Goal: Task Accomplishment & Management: Complete application form

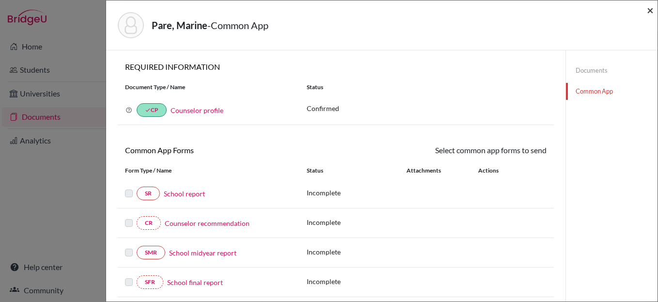
click at [649, 11] on span "×" at bounding box center [650, 10] width 7 height 14
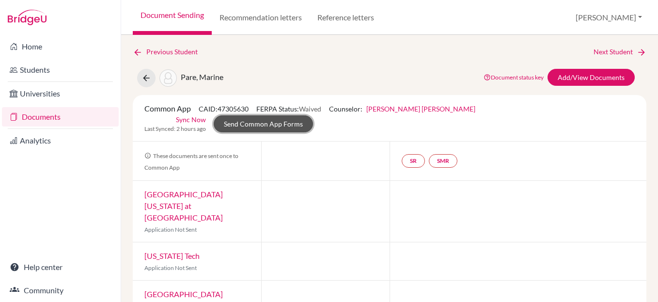
click at [313, 115] on link "Send Common App Forms" at bounding box center [263, 123] width 99 height 17
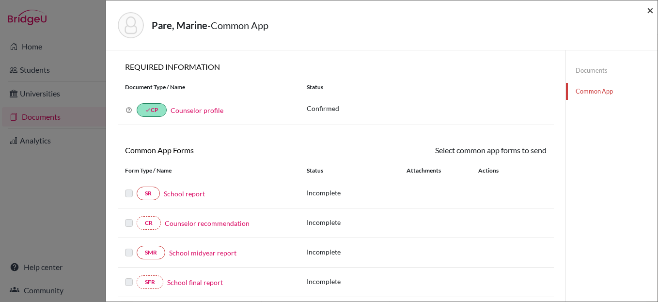
click at [647, 11] on span "×" at bounding box center [650, 10] width 7 height 14
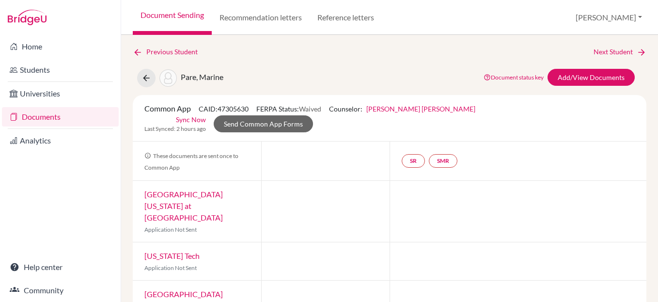
click at [48, 116] on link "Documents" at bounding box center [60, 116] width 117 height 19
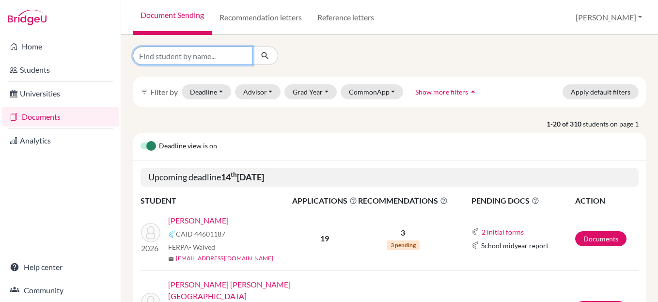
click at [231, 55] on input "Find student by name..." at bounding box center [193, 56] width 120 height 18
type input "sofia"
click button "submit" at bounding box center [266, 56] width 26 height 18
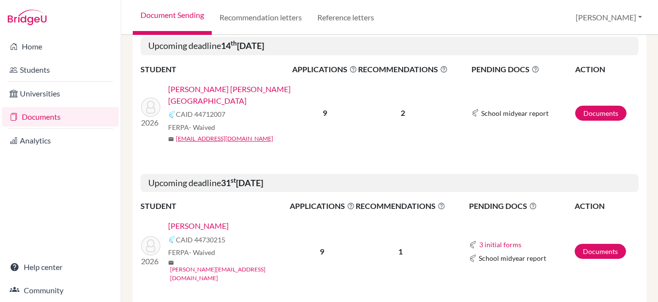
scroll to position [152, 0]
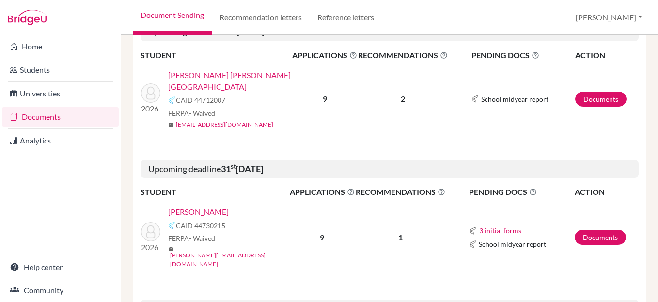
click at [192, 206] on link "Hernández, Sofía" at bounding box center [198, 212] width 61 height 12
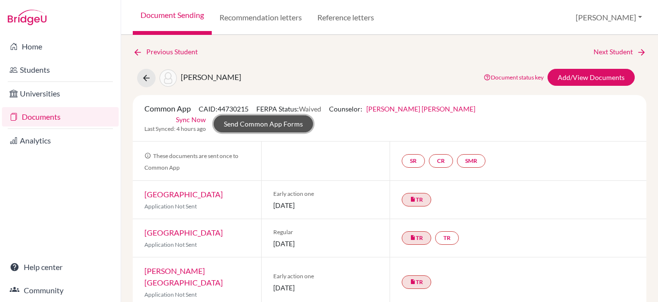
click at [313, 115] on link "Send Common App Forms" at bounding box center [263, 123] width 99 height 17
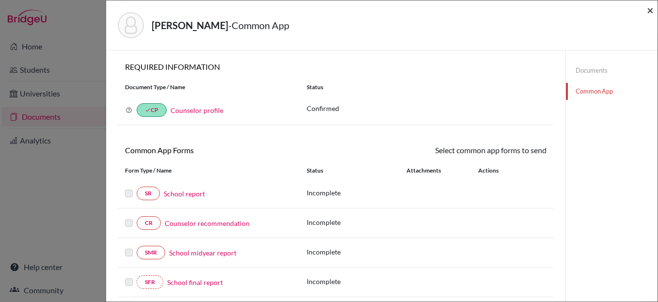
click at [651, 6] on span "×" at bounding box center [650, 10] width 7 height 14
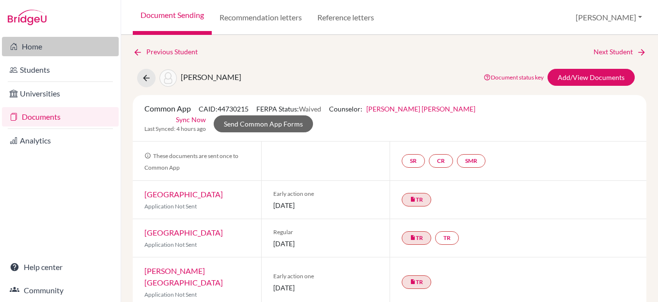
click at [29, 47] on link "Home" at bounding box center [60, 46] width 117 height 19
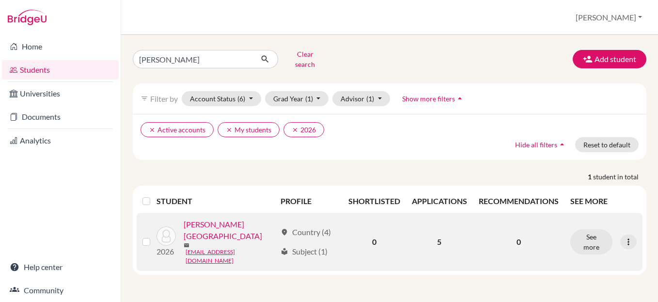
click at [223, 222] on link "Herrera, Victoria" at bounding box center [230, 230] width 93 height 23
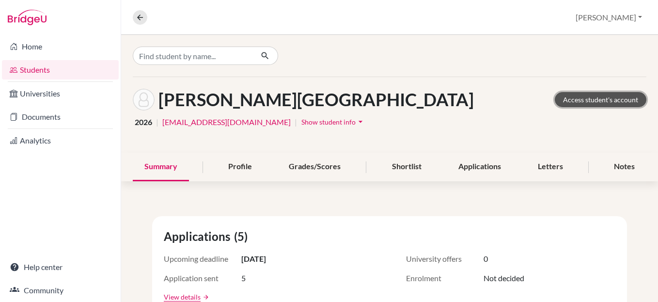
click at [586, 100] on link "Access student's account" at bounding box center [601, 99] width 92 height 15
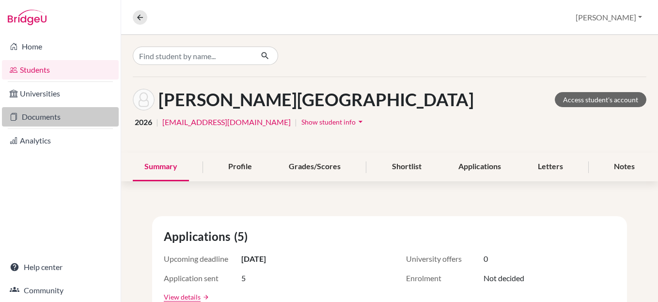
click at [45, 118] on link "Documents" at bounding box center [60, 116] width 117 height 19
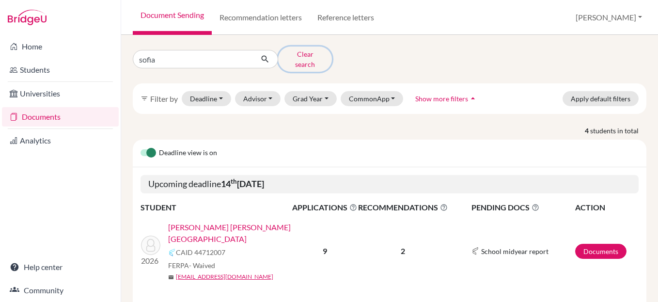
click at [306, 55] on button "Clear search" at bounding box center [305, 59] width 54 height 25
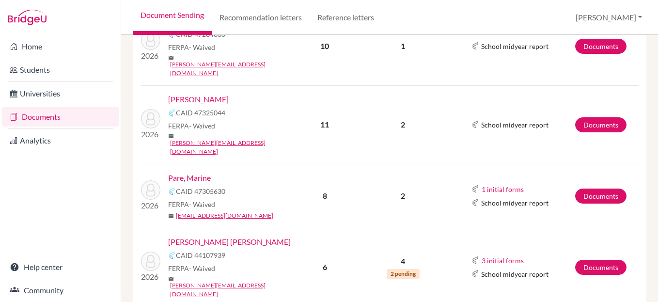
scroll to position [754, 0]
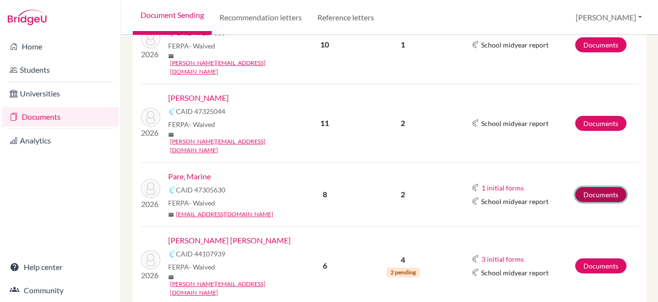
click at [603, 187] on link "Documents" at bounding box center [600, 194] width 51 height 15
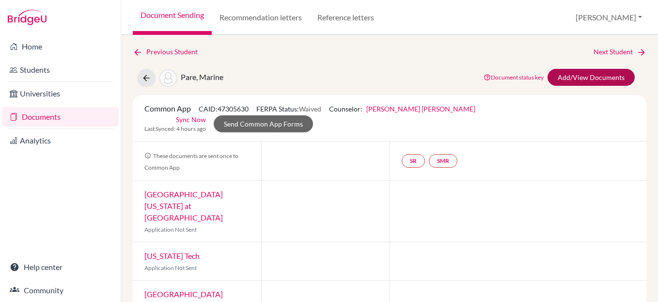
scroll to position [1, 0]
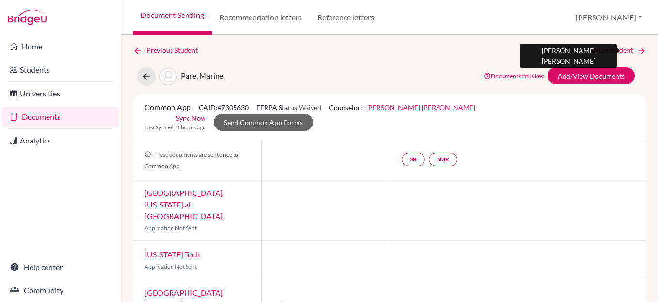
click at [609, 54] on link "Next Student" at bounding box center [620, 50] width 53 height 11
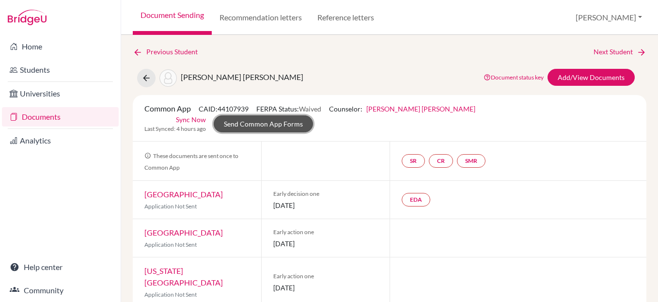
click at [313, 115] on link "Send Common App Forms" at bounding box center [263, 123] width 99 height 17
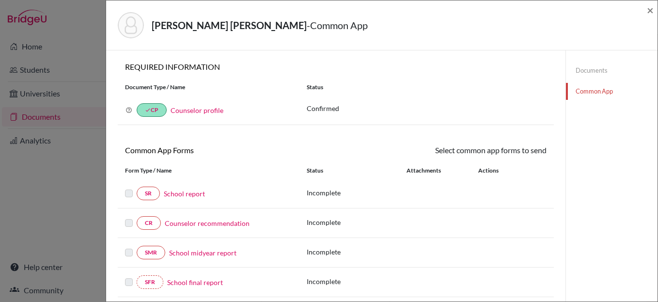
click at [590, 68] on link "Documents" at bounding box center [612, 70] width 92 height 17
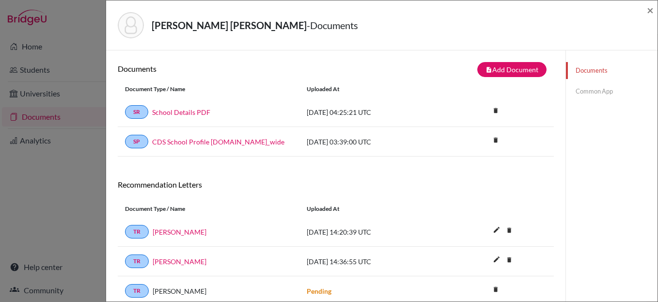
scroll to position [69, 0]
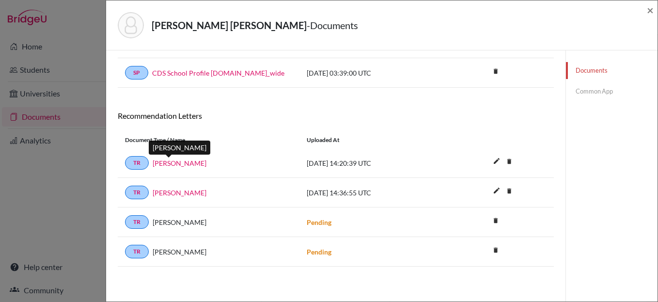
click at [173, 164] on link "Ms. Zarate" at bounding box center [180, 163] width 54 height 10
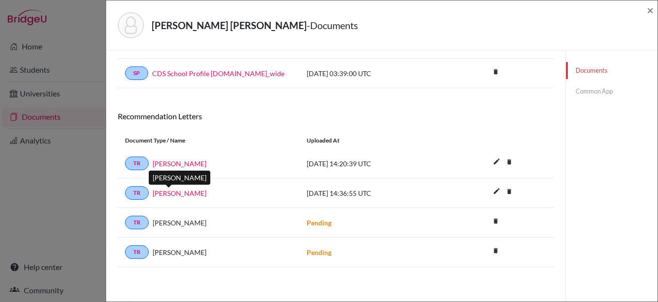
click at [168, 191] on link "Ms. Zarate" at bounding box center [180, 193] width 54 height 10
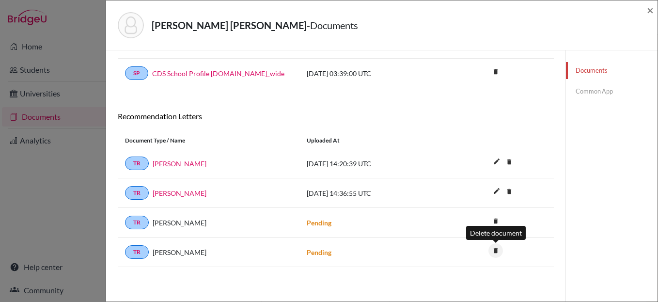
click at [493, 250] on icon "delete" at bounding box center [496, 250] width 15 height 15
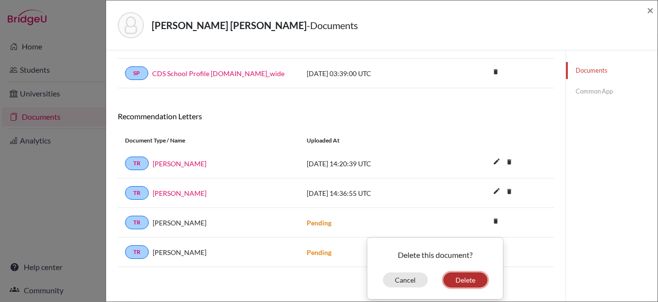
click at [457, 278] on button "Delete" at bounding box center [466, 279] width 44 height 15
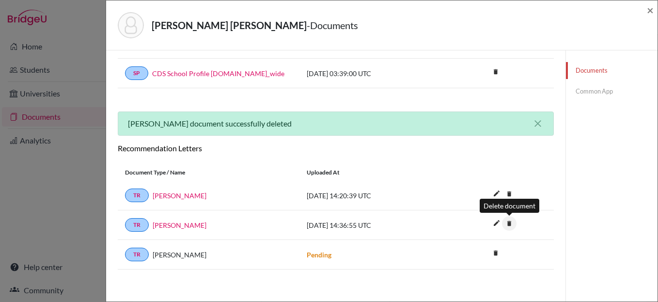
click at [510, 222] on icon "delete" at bounding box center [509, 223] width 15 height 15
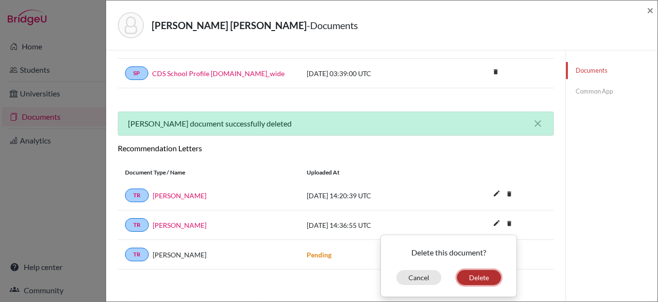
click at [476, 277] on button "Delete" at bounding box center [479, 277] width 44 height 15
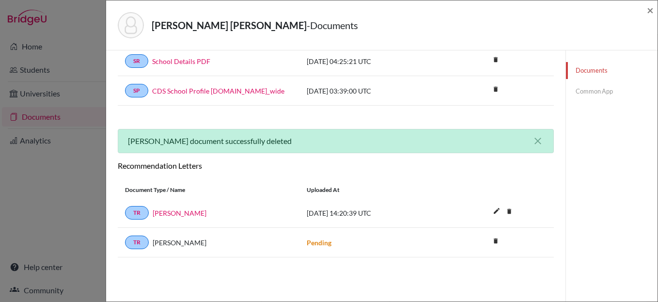
scroll to position [51, 0]
click at [608, 92] on link "Common App" at bounding box center [612, 91] width 92 height 17
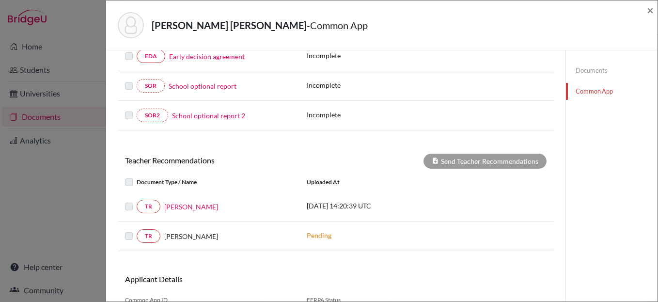
scroll to position [309, 0]
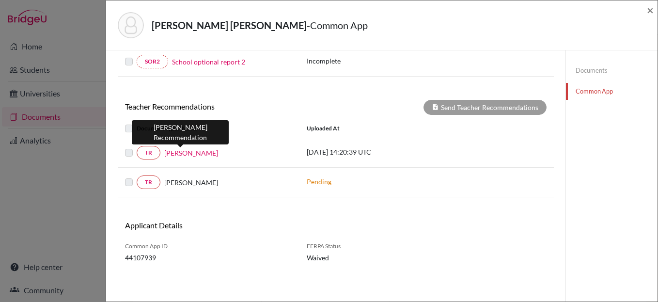
click at [180, 150] on link "Ms. Zarate" at bounding box center [191, 153] width 54 height 10
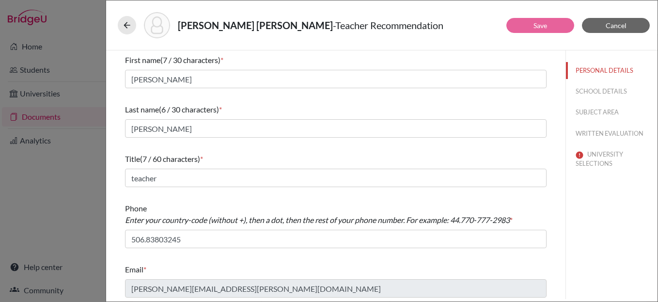
scroll to position [2, 0]
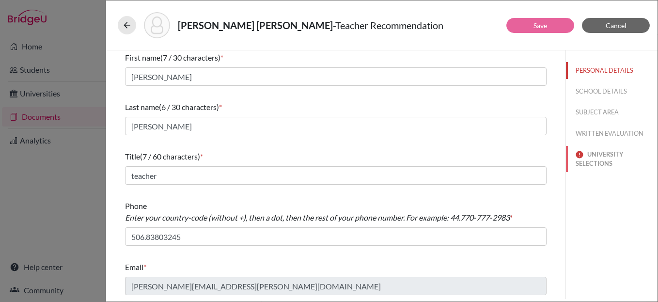
click at [593, 160] on button "UNIVERSITY SELECTIONS" at bounding box center [612, 159] width 92 height 26
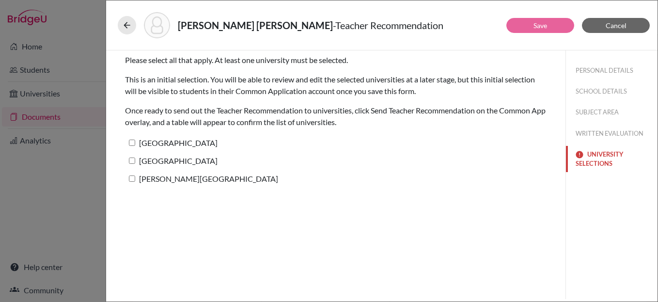
scroll to position [0, 0]
click at [136, 143] on label "[GEOGRAPHIC_DATA]" at bounding box center [171, 143] width 93 height 14
click at [135, 143] on input "[GEOGRAPHIC_DATA]" at bounding box center [132, 143] width 6 height 6
checkbox input "true"
click at [131, 163] on input "[GEOGRAPHIC_DATA]" at bounding box center [132, 161] width 6 height 6
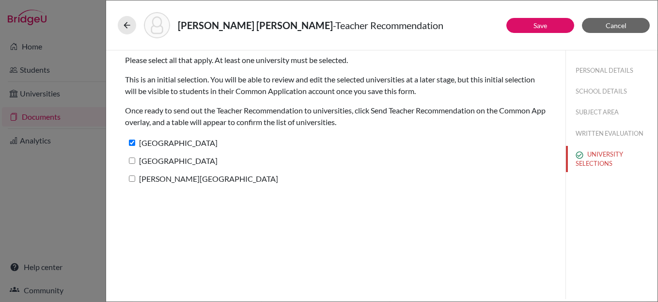
checkbox input "true"
click at [128, 176] on label "[PERSON_NAME][GEOGRAPHIC_DATA]" at bounding box center [201, 179] width 153 height 14
click at [129, 176] on input "[PERSON_NAME][GEOGRAPHIC_DATA]" at bounding box center [132, 178] width 6 height 6
checkbox input "true"
click at [534, 27] on link "Save" at bounding box center [541, 25] width 14 height 8
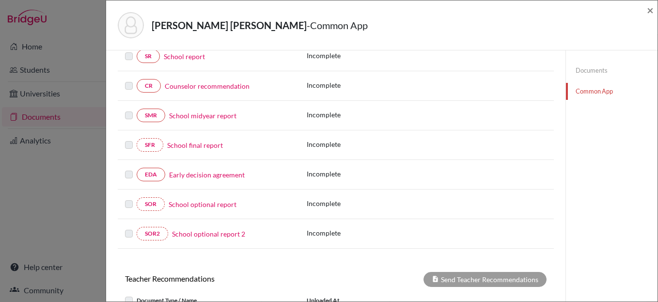
scroll to position [140, 0]
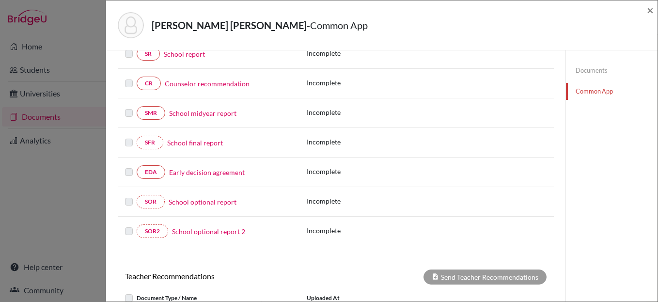
click at [204, 172] on link "Early decision agreement" at bounding box center [207, 172] width 76 height 10
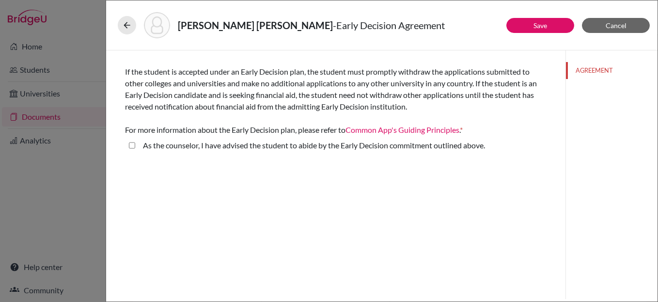
click at [130, 147] on above\ "As the counselor, I have advised the student to abide by the Early Decision com…" at bounding box center [132, 146] width 6 height 12
checkbox above\ "true"
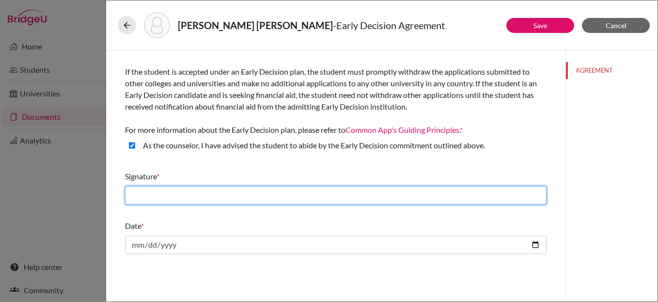
click at [202, 193] on input "text" at bounding box center [336, 195] width 422 height 18
type input "[PERSON_NAME] [PERSON_NAME]"
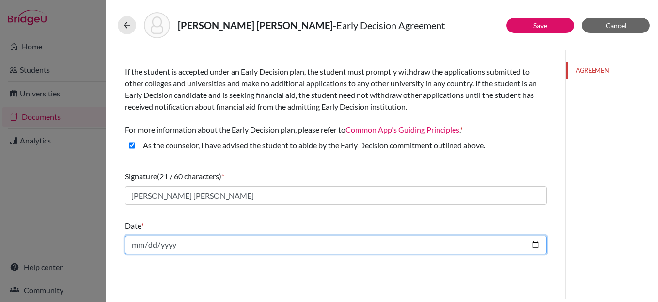
click at [535, 243] on input "date" at bounding box center [336, 245] width 422 height 18
type input "[DATE]"
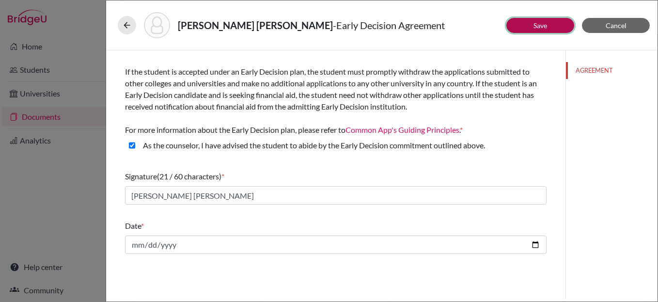
click at [515, 24] on button "Save" at bounding box center [541, 25] width 68 height 15
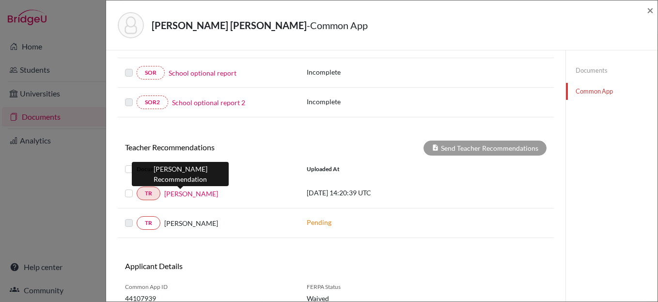
scroll to position [268, 0]
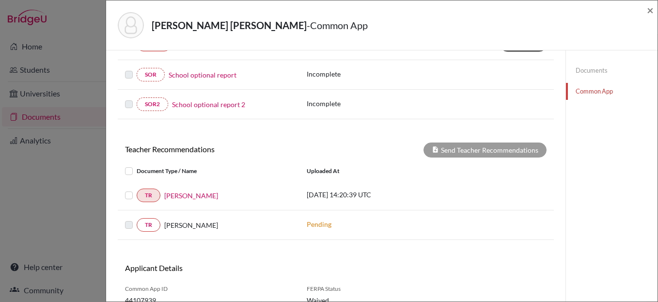
click at [137, 190] on label at bounding box center [137, 190] width 0 height 0
click at [0, 0] on input "checkbox" at bounding box center [0, 0] width 0 height 0
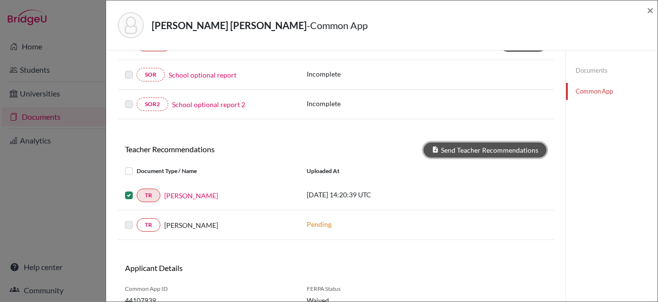
click at [453, 148] on button "Send Teacher Recommendations" at bounding box center [485, 150] width 123 height 15
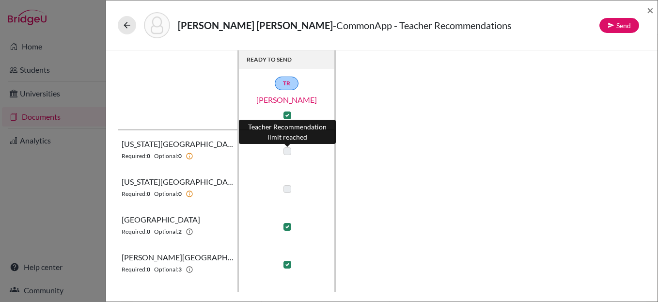
click at [287, 153] on label at bounding box center [288, 151] width 8 height 8
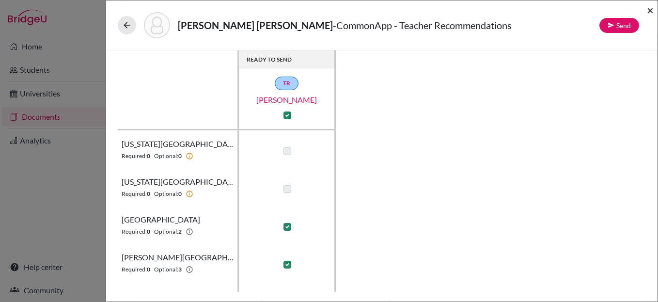
click at [650, 11] on span "×" at bounding box center [650, 10] width 7 height 14
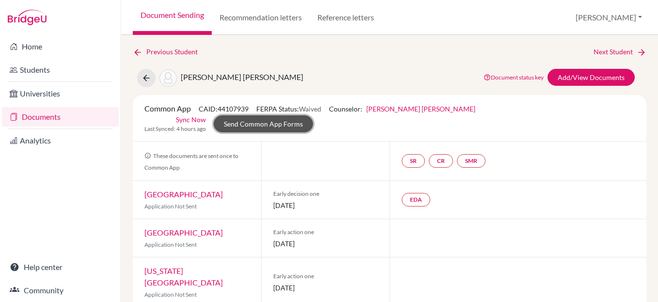
click at [313, 115] on link "Send Common App Forms" at bounding box center [263, 123] width 99 height 17
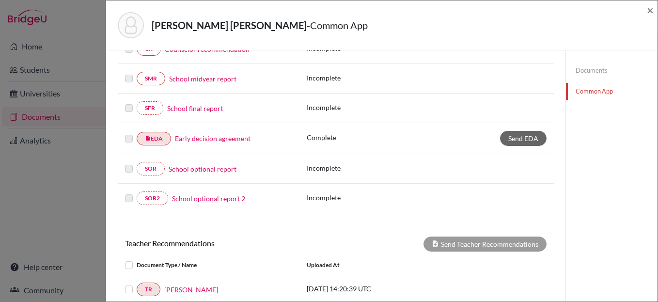
scroll to position [79, 0]
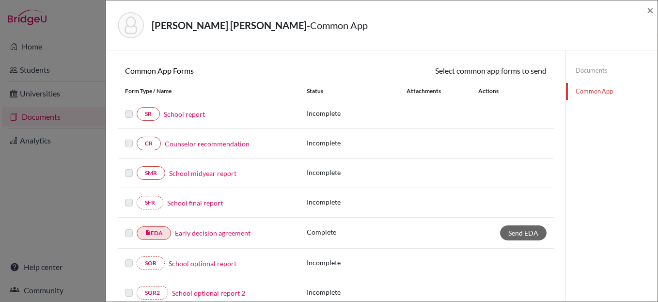
click at [184, 114] on link "School report" at bounding box center [184, 114] width 41 height 10
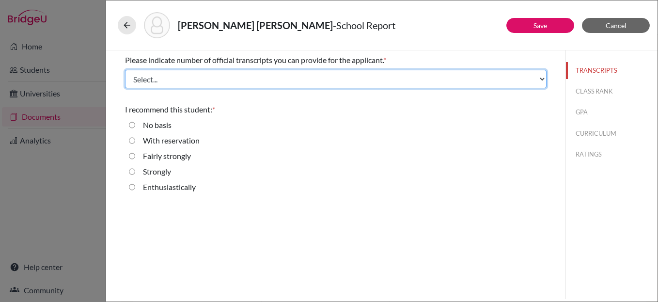
click at [183, 75] on select "Select... 1 2 3 4" at bounding box center [336, 79] width 422 height 18
select select "1"
click at [125, 70] on select "Select... 1 2 3 4" at bounding box center [336, 79] width 422 height 18
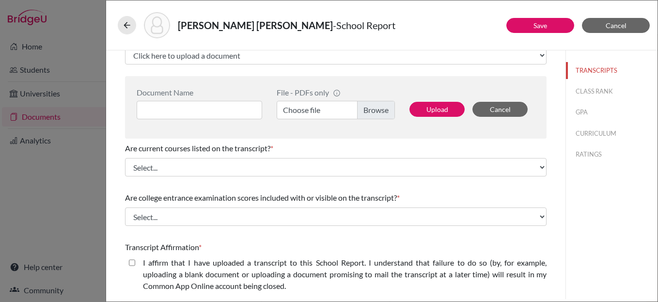
scroll to position [74, 0]
click at [373, 109] on label "Choose file" at bounding box center [336, 109] width 118 height 18
click at [373, 109] on input "Choose file" at bounding box center [336, 109] width 118 height 18
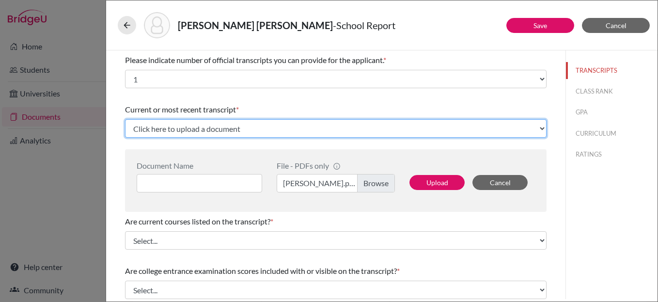
click at [243, 131] on select "Click here to upload a document Upload New File" at bounding box center [336, 128] width 422 height 18
select select "Upload New File"
click at [125, 119] on select "Click here to upload a document Upload New File" at bounding box center [336, 128] width 422 height 18
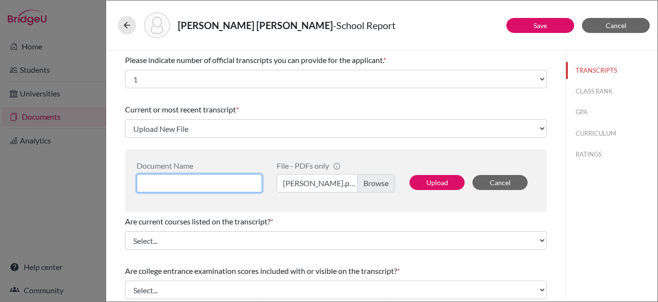
click at [176, 184] on input at bounding box center [200, 183] width 126 height 18
type input "Initial Transcript"
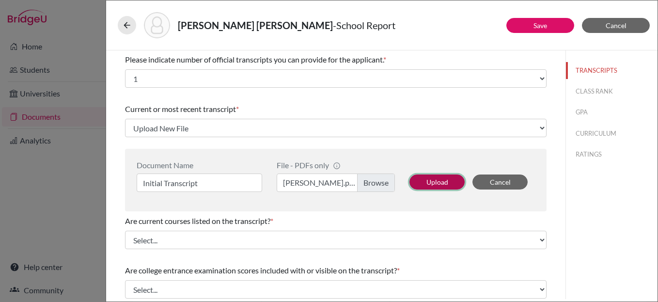
click at [438, 178] on button "Upload" at bounding box center [437, 182] width 55 height 15
select select "688957"
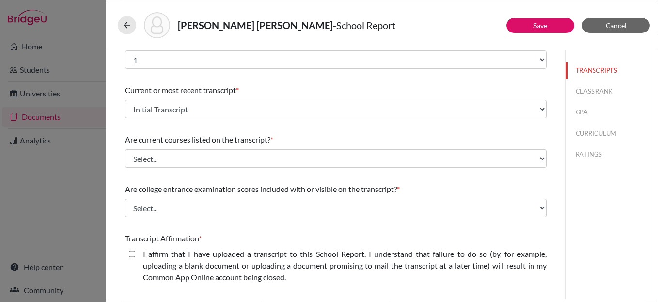
scroll to position [22, 0]
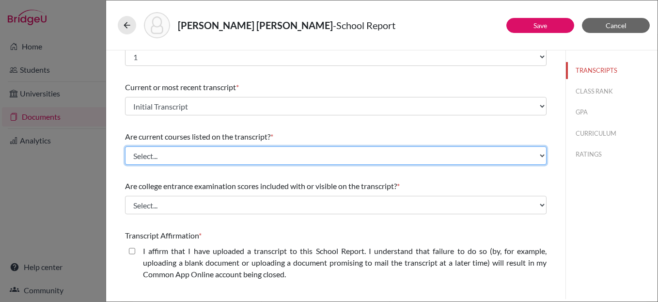
click at [226, 155] on select "Select... Yes No" at bounding box center [336, 155] width 422 height 18
select select "0"
click at [125, 146] on select "Select... Yes No" at bounding box center [336, 155] width 422 height 18
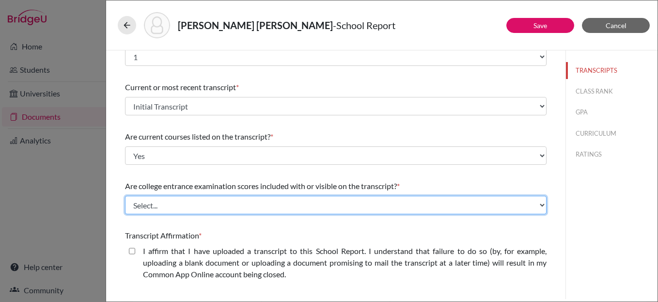
click at [176, 200] on select "Select... Yes No" at bounding box center [336, 205] width 422 height 18
select select "1"
click at [125, 196] on select "Select... Yes No" at bounding box center [336, 205] width 422 height 18
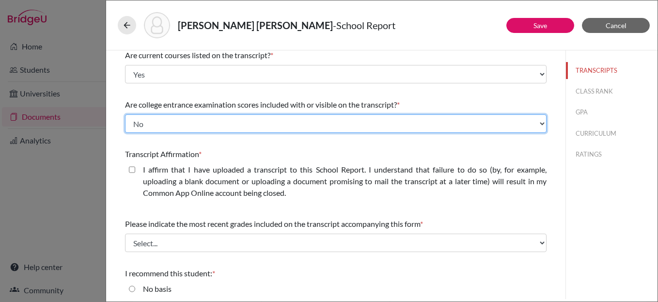
scroll to position [104, 0]
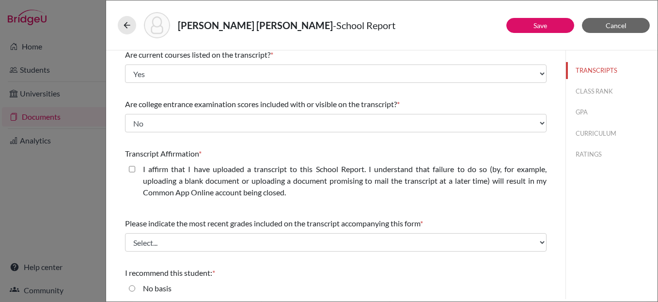
click at [131, 169] on closed\ "I affirm that I have uploaded a transcript to this School Report. I understand …" at bounding box center [132, 169] width 6 height 12
checkbox closed\ "true"
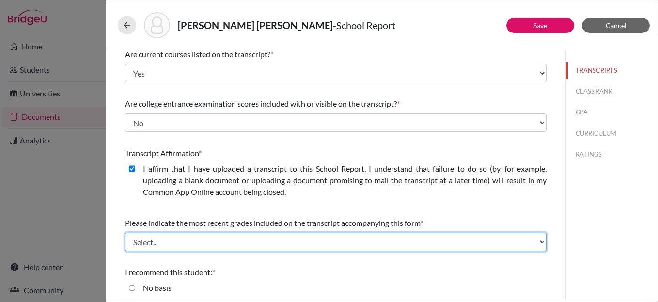
click at [265, 238] on select "Select... Final junior year grades 1st Quarter senior year grades 2nd Quarter/1…" at bounding box center [336, 242] width 422 height 18
select select "0"
click at [125, 233] on select "Select... Final junior year grades 1st Quarter senior year grades 2nd Quarter/1…" at bounding box center [336, 242] width 422 height 18
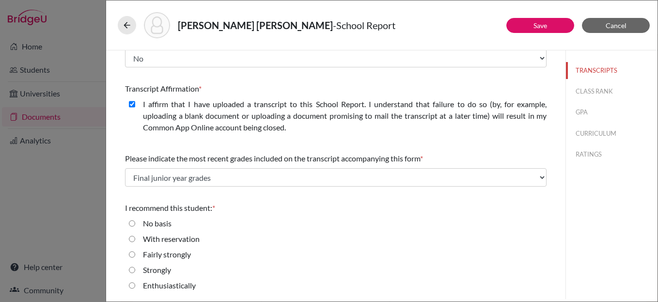
click at [133, 254] on strongly "Fairly strongly" at bounding box center [132, 255] width 6 height 12
radio strongly "true"
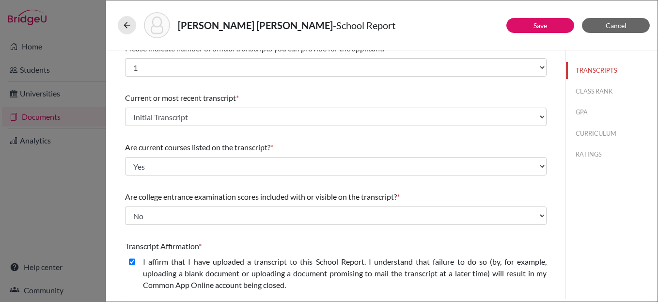
scroll to position [0, 0]
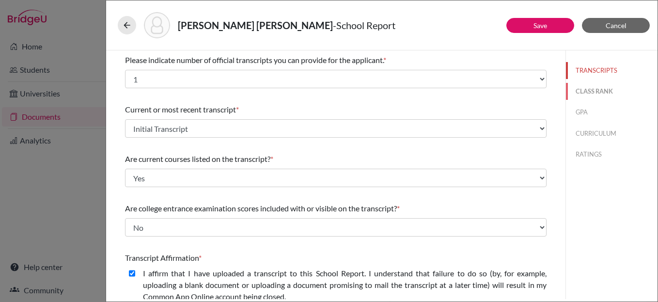
click at [590, 92] on button "CLASS RANK" at bounding box center [612, 91] width 92 height 17
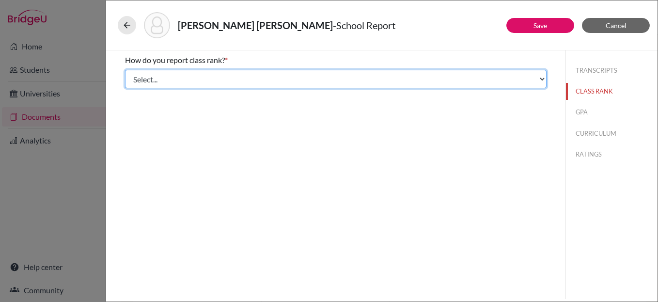
click at [275, 77] on select "Select... Exact Decile Quintile Quartile None" at bounding box center [336, 79] width 422 height 18
select select "5"
click at [125, 70] on select "Select... Exact Decile Quintile Quartile None" at bounding box center [336, 79] width 422 height 18
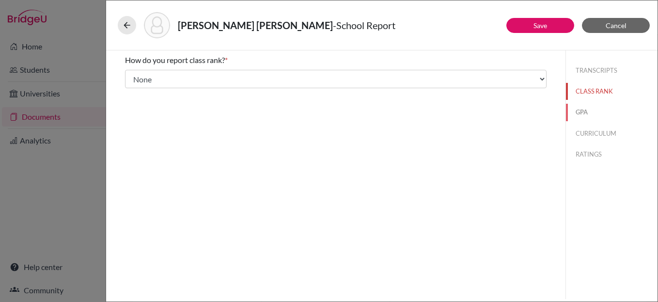
click at [581, 110] on button "GPA" at bounding box center [612, 112] width 92 height 17
click at [130, 73] on input "Yes" at bounding box center [132, 76] width 6 height 12
radio input "true"
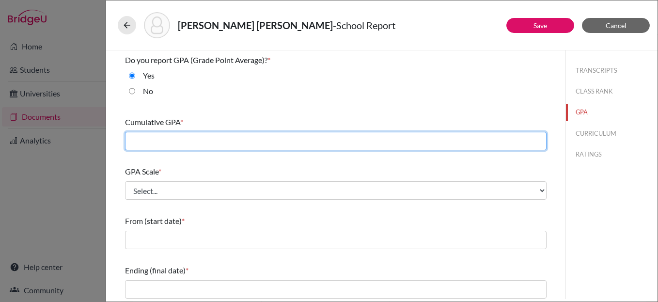
click at [167, 143] on input "text" at bounding box center [336, 141] width 422 height 18
type input "3.14"
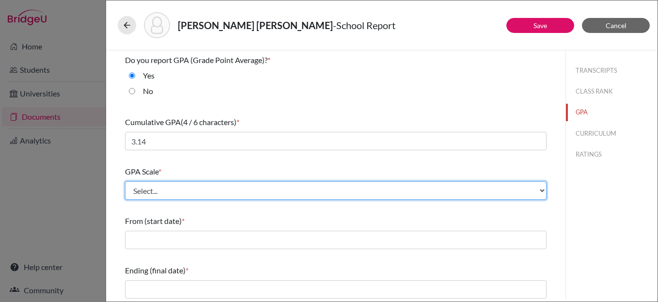
click at [174, 187] on select "Select... 4 5 6 7 8 9 10 11 12 13 14 15 16 17 18 19 20 100" at bounding box center [336, 190] width 422 height 18
select select "4"
click at [125, 181] on select "Select... 4 5 6 7 8 9 10 11 12 13 14 15 16 17 18 19 20 100" at bounding box center [336, 190] width 422 height 18
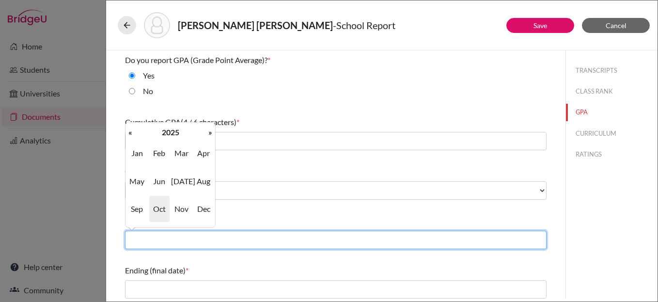
click at [186, 236] on input "text" at bounding box center [336, 240] width 422 height 18
type input "08/2023"
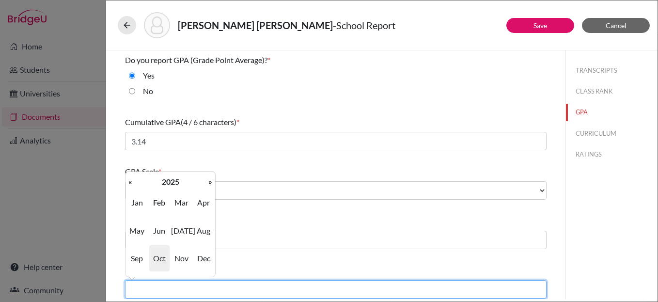
click at [183, 290] on input "text" at bounding box center [336, 289] width 422 height 18
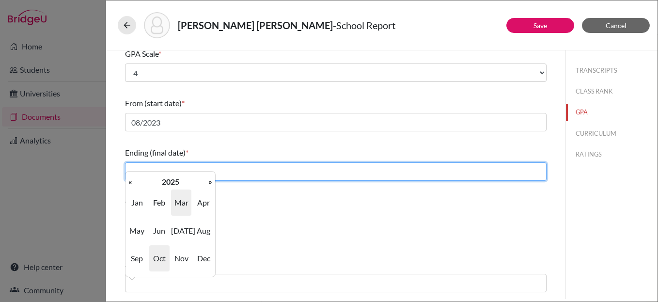
scroll to position [126, 0]
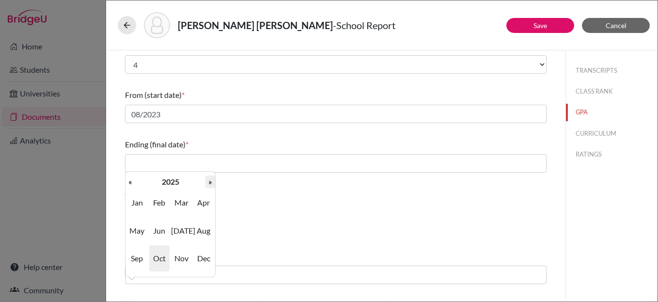
click at [211, 184] on th "»" at bounding box center [211, 181] width 10 height 13
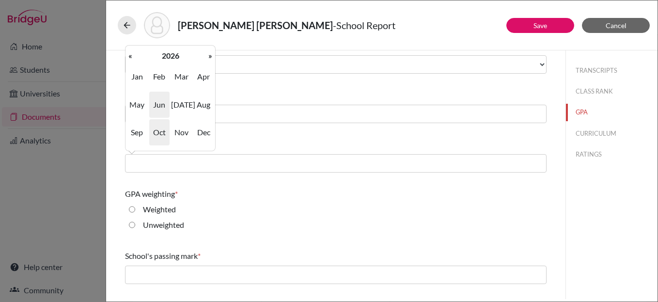
click at [159, 106] on span "Jun" at bounding box center [159, 105] width 20 height 26
type input "06/2026"
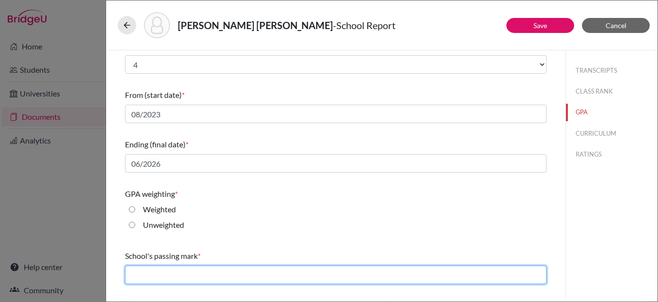
click at [215, 270] on input "text" at bounding box center [336, 275] width 422 height 18
type input "60"
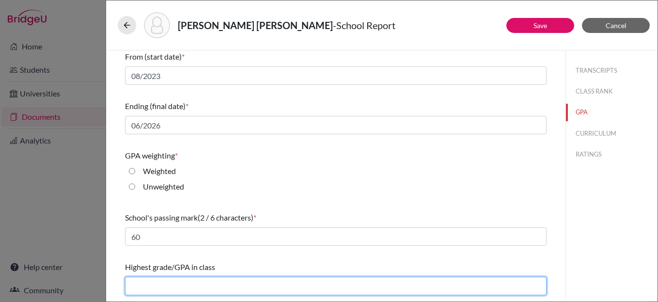
click at [159, 292] on input "text" at bounding box center [336, 286] width 422 height 18
type input "4.58"
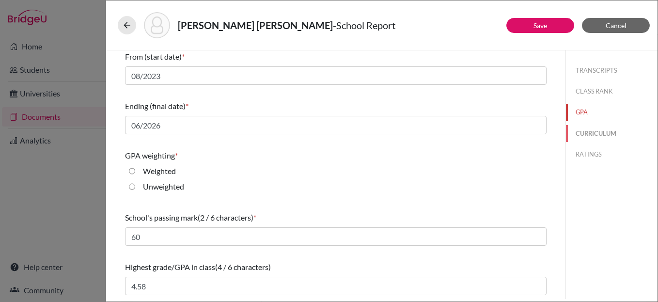
click at [584, 135] on button "CURRICULUM" at bounding box center [612, 133] width 92 height 17
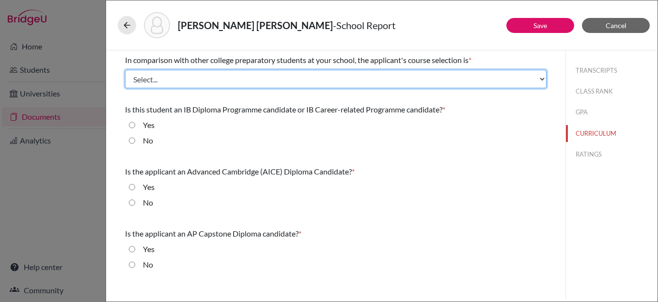
click at [173, 77] on select "Select... Less than demanding Average [PERSON_NAME] Very demanding Most demandi…" at bounding box center [336, 79] width 422 height 18
select select "2"
click at [125, 70] on select "Select... Less than demanding Average [PERSON_NAME] Very demanding Most demandi…" at bounding box center [336, 79] width 422 height 18
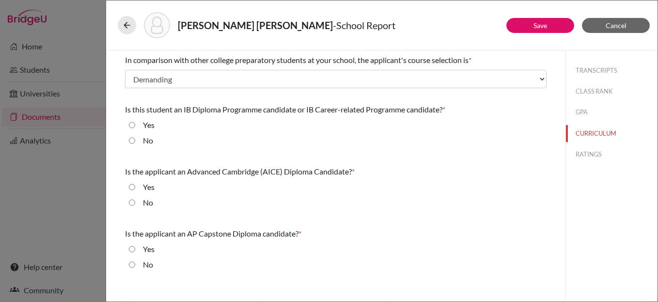
click at [130, 139] on input "No" at bounding box center [132, 141] width 6 height 12
radio input "true"
click at [130, 202] on input "No" at bounding box center [132, 203] width 6 height 12
radio input "true"
click at [132, 263] on input "No" at bounding box center [132, 265] width 6 height 12
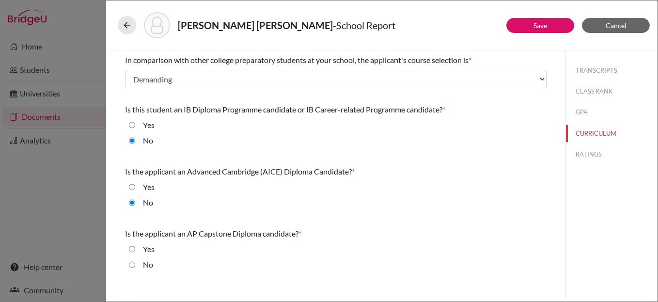
radio input "true"
click at [591, 152] on button "RATINGS" at bounding box center [612, 154] width 92 height 17
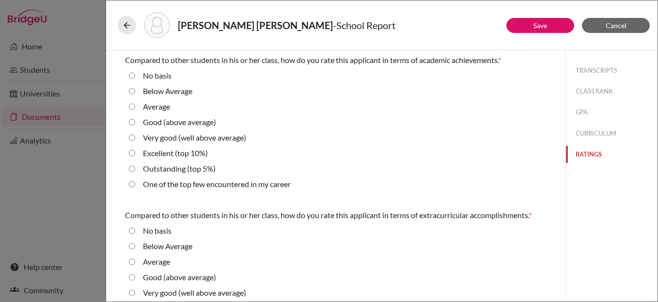
scroll to position [2, 0]
click at [131, 105] on input "Average" at bounding box center [132, 106] width 6 height 12
radio input "true"
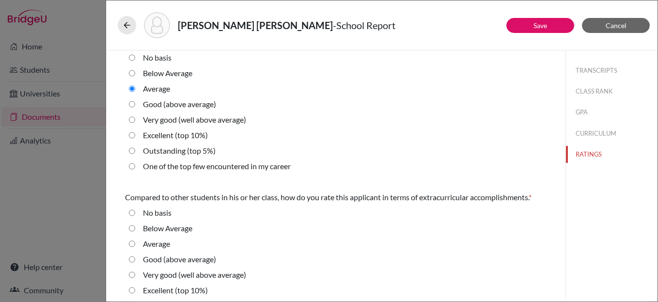
scroll to position [16, 0]
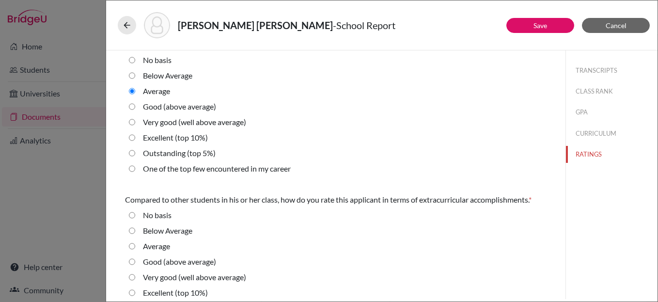
drag, startPoint x: 131, startPoint y: 107, endPoint x: 132, endPoint y: 113, distance: 6.4
click at [131, 107] on average\) "Good (above average)" at bounding box center [132, 107] width 6 height 12
radio average\) "true"
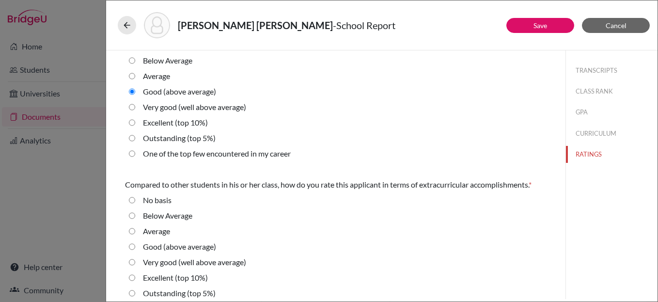
scroll to position [33, 0]
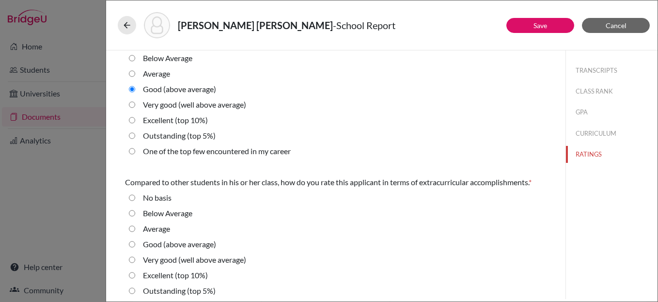
click at [133, 244] on average\) "Good (above average)" at bounding box center [132, 244] width 6 height 12
radio average\) "true"
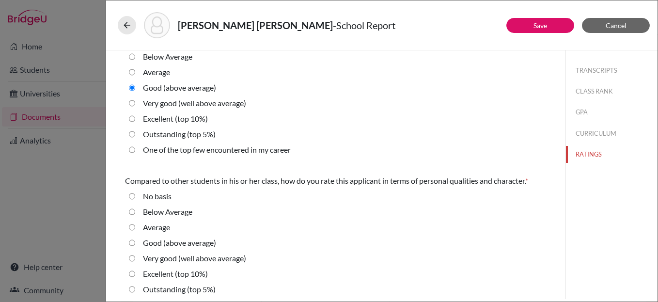
click at [131, 241] on average\) "Good (above average)" at bounding box center [132, 243] width 6 height 12
radio average\) "true"
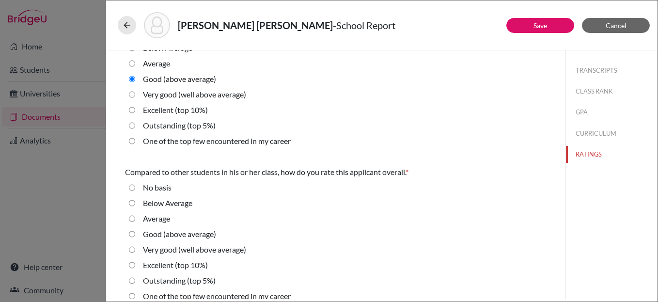
scroll to position [364, 0]
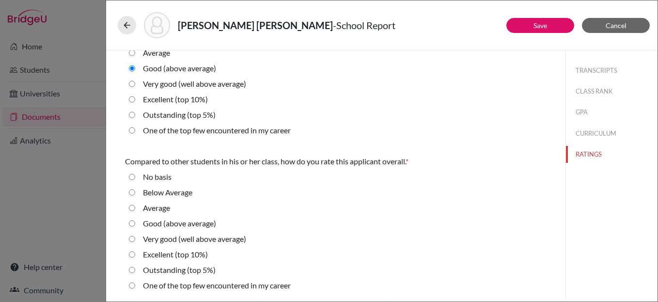
click at [131, 225] on average\) "Good (above average)" at bounding box center [132, 224] width 6 height 12
radio average\) "true"
click at [535, 27] on link "Save" at bounding box center [541, 25] width 14 height 8
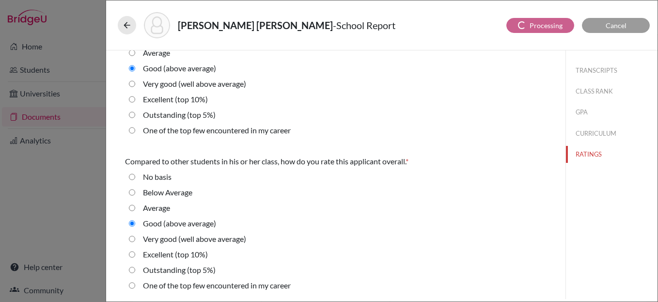
radio basis "true"
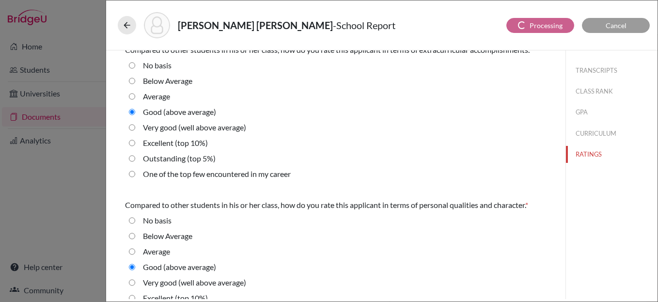
select select "4"
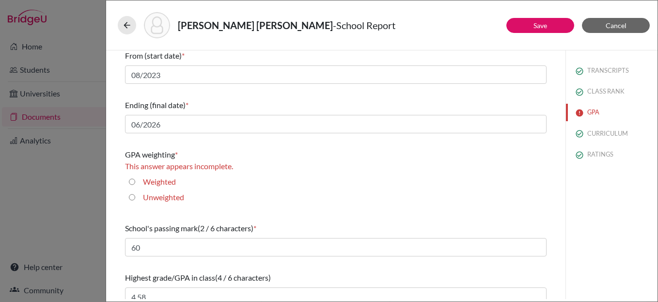
click at [135, 182] on div "Weighted" at bounding box center [155, 184] width 41 height 16
click at [131, 182] on input "Weighted" at bounding box center [132, 182] width 6 height 12
radio input "true"
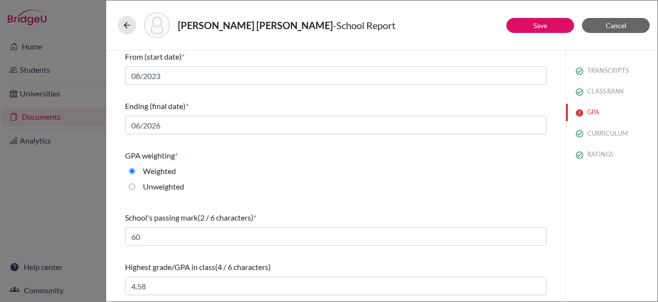
scroll to position [164, 0]
click at [534, 29] on link "Save" at bounding box center [541, 25] width 14 height 8
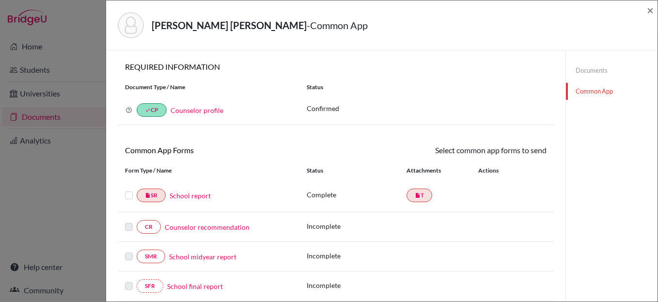
click at [216, 225] on link "Counselor recommendation" at bounding box center [207, 227] width 85 height 10
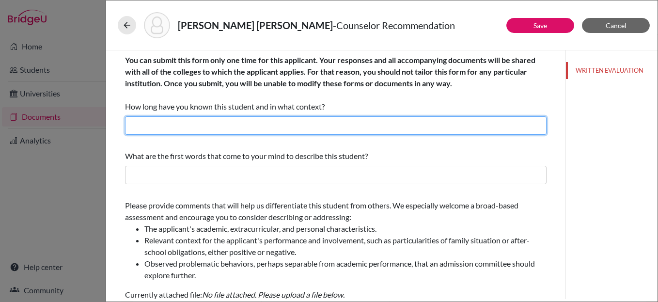
click at [225, 131] on input "text" at bounding box center [336, 125] width 422 height 18
type input "I've know him for over three year now as his college and career counselor and a…"
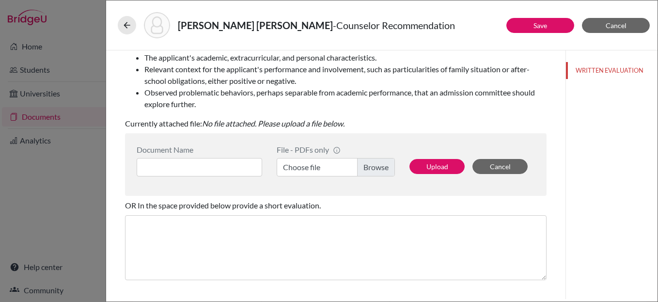
scroll to position [173, 0]
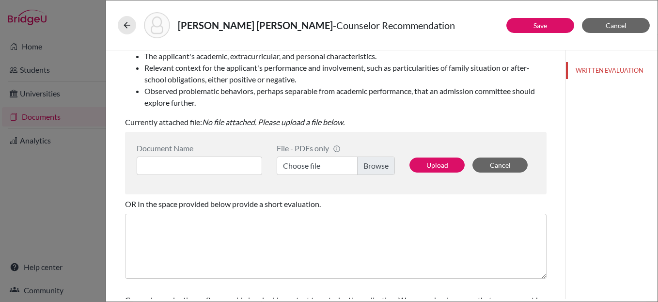
type input "He is hardworking, proactive, and a team player. He strives to help others."
click at [207, 167] on input at bounding box center [200, 166] width 126 height 18
type input "Counselor LOR"
click at [384, 161] on label "Choose file" at bounding box center [336, 165] width 118 height 18
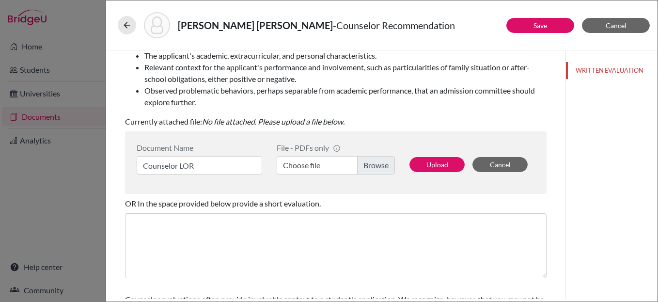
click at [384, 161] on input "Choose file" at bounding box center [336, 165] width 118 height 18
click at [437, 164] on button "Upload" at bounding box center [437, 164] width 55 height 15
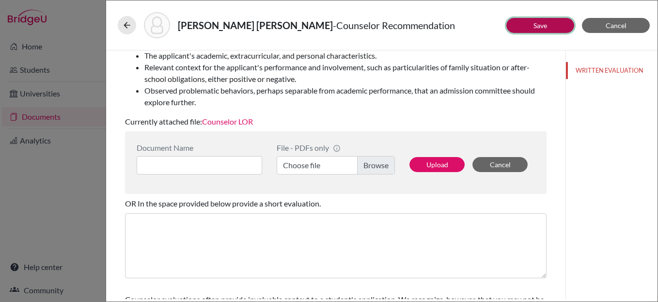
click at [539, 24] on link "Save" at bounding box center [541, 25] width 14 height 8
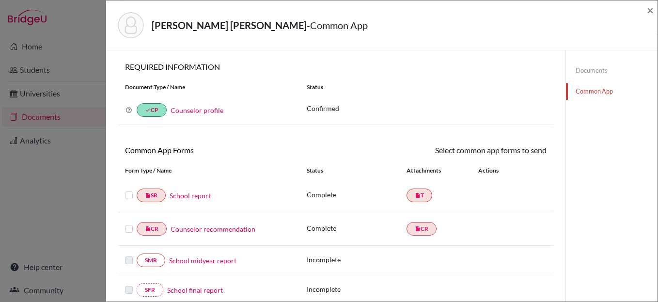
click at [130, 190] on label at bounding box center [129, 190] width 8 height 0
click at [0, 0] on input "checkbox" at bounding box center [0, 0] width 0 height 0
click at [128, 224] on label at bounding box center [129, 224] width 8 height 0
click at [0, 0] on input "checkbox" at bounding box center [0, 0] width 0 height 0
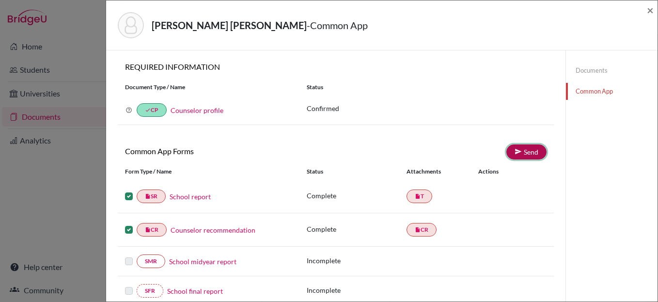
click at [531, 152] on link "Send" at bounding box center [527, 151] width 40 height 15
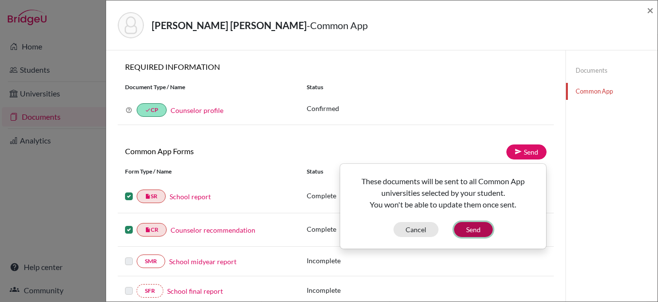
click at [470, 228] on button "Send" at bounding box center [473, 229] width 39 height 15
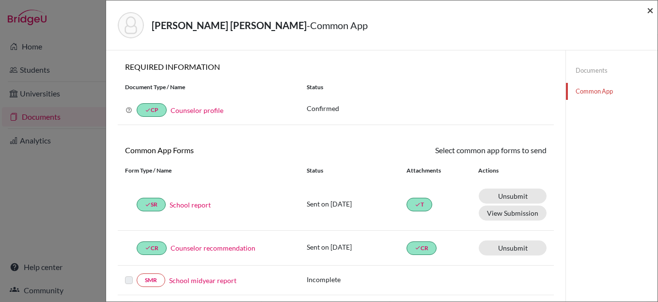
click at [649, 11] on span "×" at bounding box center [650, 10] width 7 height 14
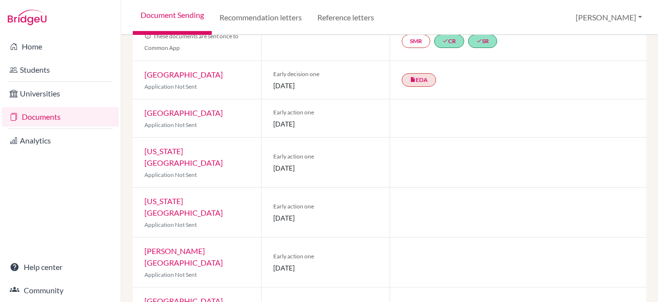
scroll to position [115, 0]
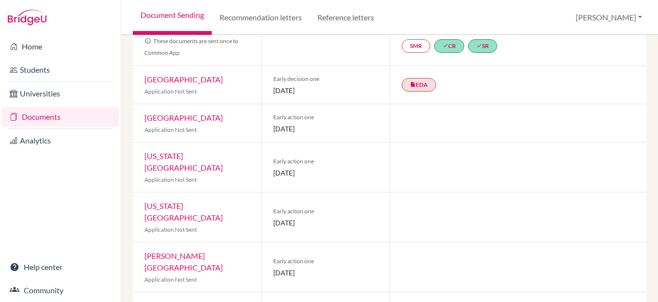
click at [200, 151] on link "[US_STATE][GEOGRAPHIC_DATA]" at bounding box center [183, 161] width 79 height 21
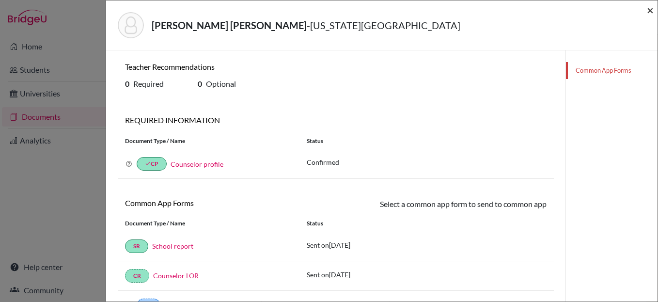
click at [651, 11] on span "×" at bounding box center [650, 10] width 7 height 14
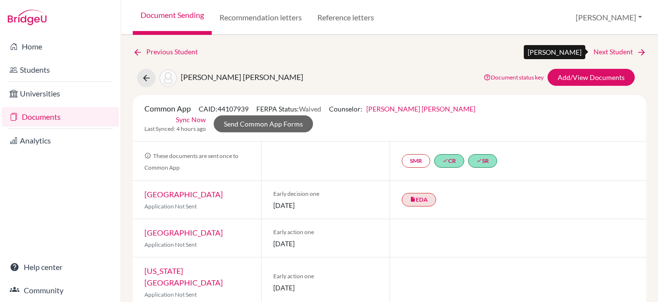
click at [606, 51] on link "Next Student" at bounding box center [620, 52] width 53 height 11
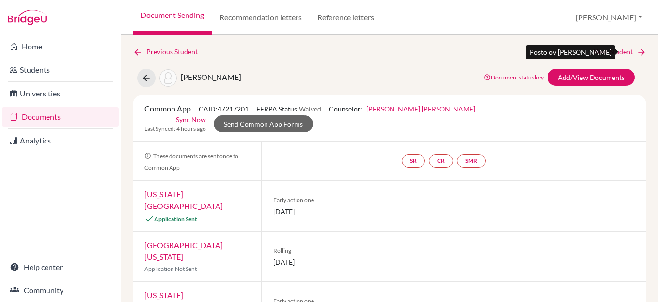
click at [607, 53] on link "Next Student" at bounding box center [620, 52] width 53 height 11
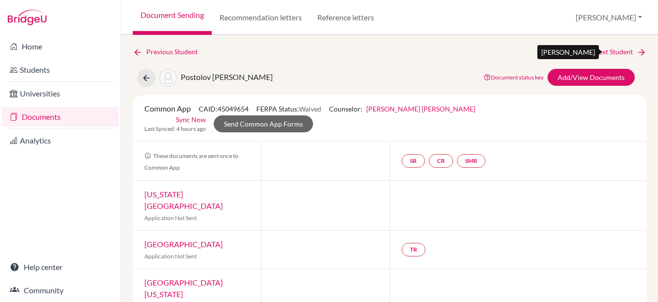
click at [613, 51] on link "Next Student" at bounding box center [620, 52] width 53 height 11
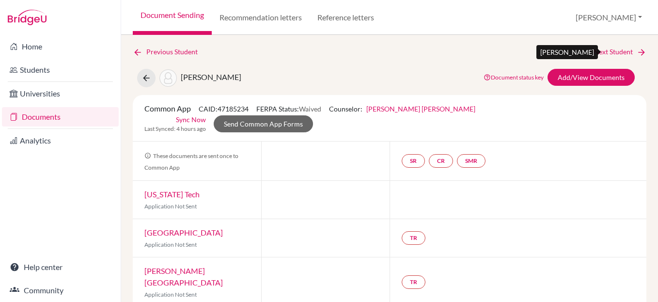
click at [617, 52] on link "Next Student" at bounding box center [620, 52] width 53 height 11
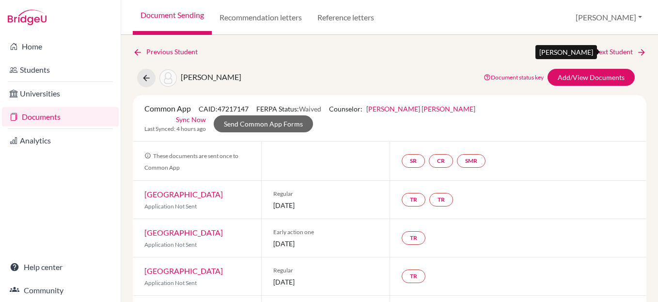
click at [612, 56] on link "Next Student" at bounding box center [620, 52] width 53 height 11
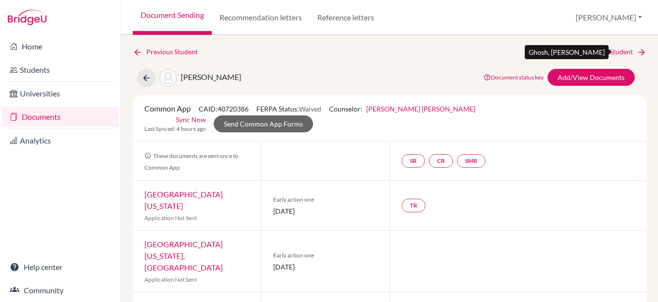
click at [615, 53] on link "Next Student" at bounding box center [620, 52] width 53 height 11
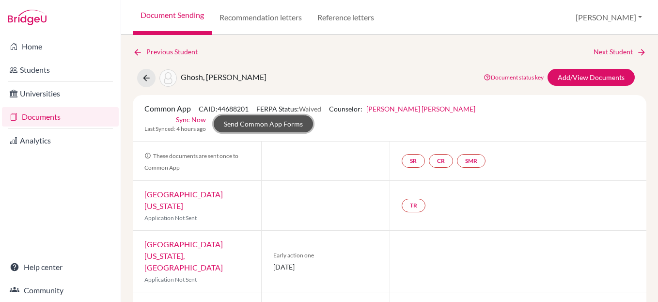
click at [313, 115] on link "Send Common App Forms" at bounding box center [263, 123] width 99 height 17
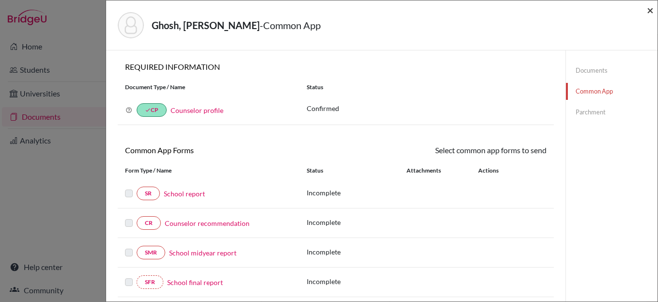
click at [652, 12] on span "×" at bounding box center [650, 10] width 7 height 14
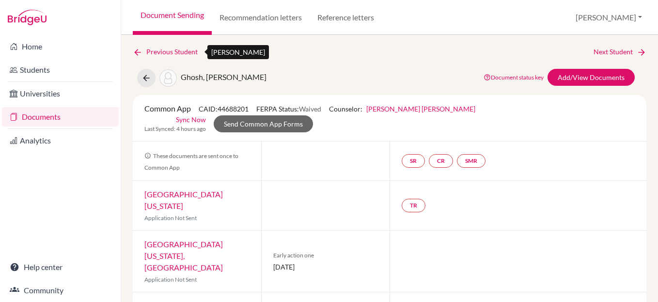
click at [174, 50] on link "Previous Student" at bounding box center [169, 52] width 73 height 11
click at [171, 54] on link "Previous Student" at bounding box center [169, 52] width 73 height 11
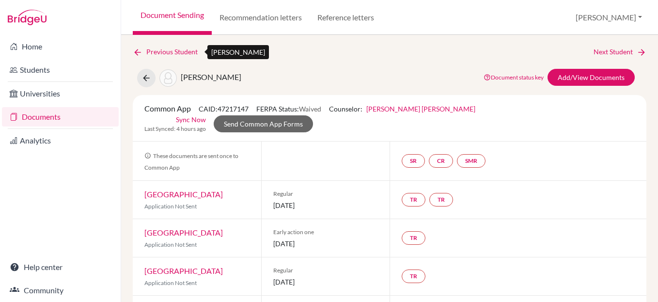
click at [171, 54] on link "Previous Student" at bounding box center [169, 52] width 73 height 11
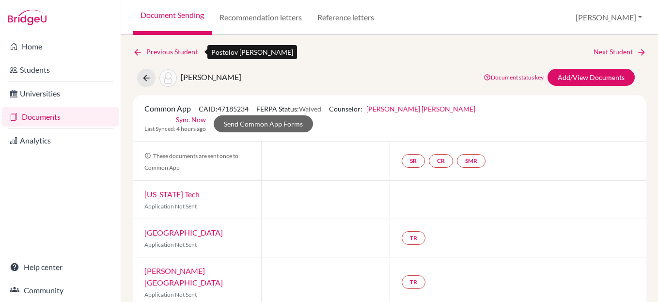
click at [171, 54] on link "Previous Student" at bounding box center [169, 52] width 73 height 11
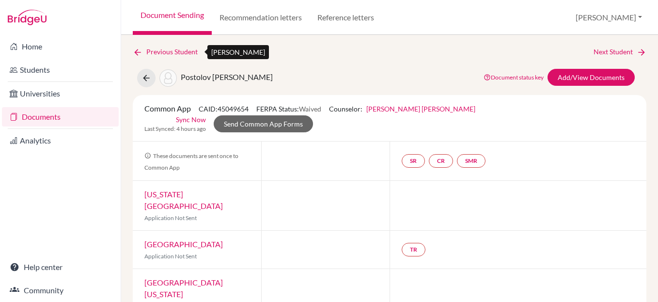
click at [171, 54] on link "Previous Student" at bounding box center [169, 52] width 73 height 11
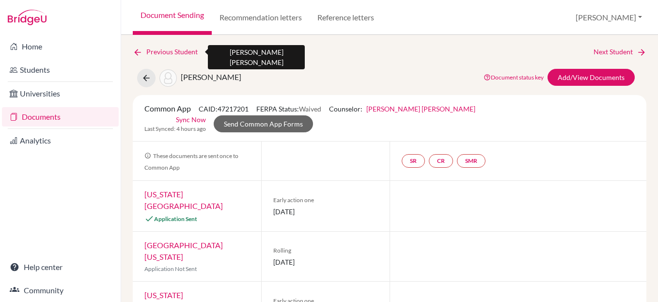
click at [171, 54] on link "Previous Student" at bounding box center [169, 52] width 73 height 11
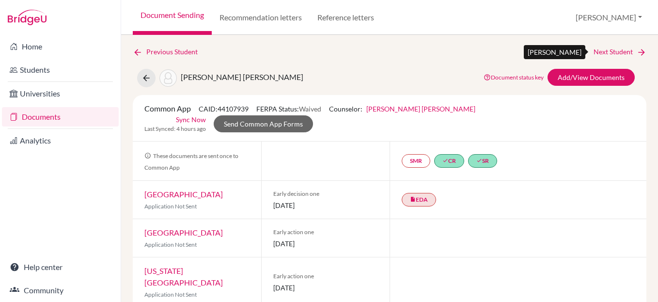
click at [597, 52] on link "Next Student" at bounding box center [620, 52] width 53 height 11
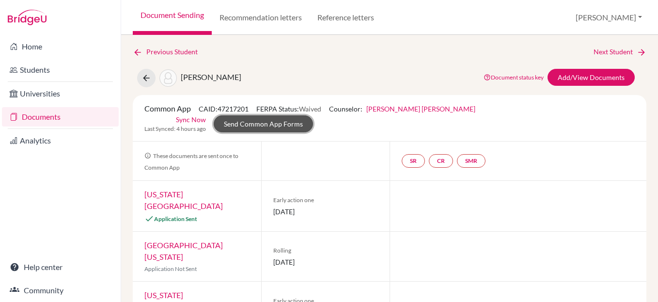
click at [313, 115] on link "Send Common App Forms" at bounding box center [263, 123] width 99 height 17
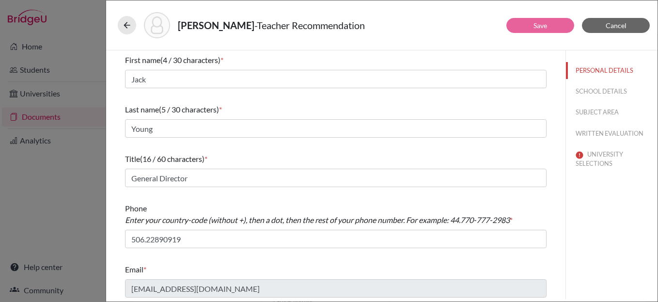
scroll to position [2, 0]
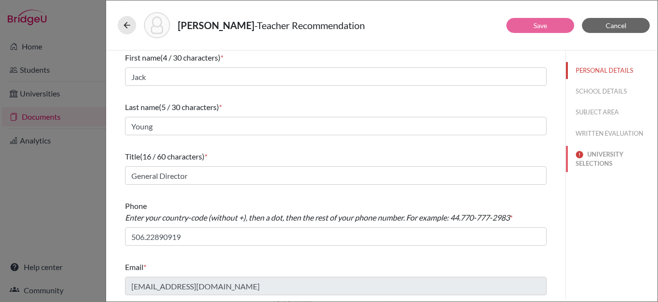
click at [593, 160] on button "UNIVERSITY SELECTIONS" at bounding box center [612, 159] width 92 height 26
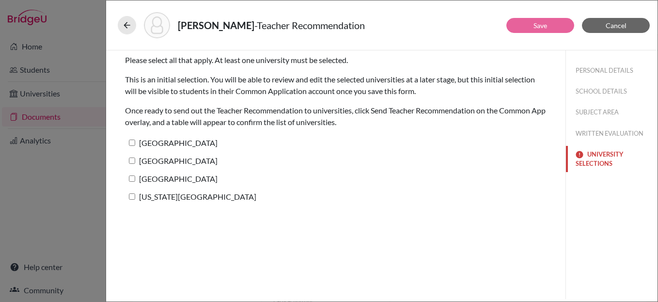
scroll to position [0, 0]
drag, startPoint x: 133, startPoint y: 141, endPoint x: 132, endPoint y: 159, distance: 18.9
click at [133, 141] on input "[GEOGRAPHIC_DATA]" at bounding box center [132, 143] width 6 height 6
checkbox input "true"
click at [132, 160] on input "[GEOGRAPHIC_DATA]" at bounding box center [132, 161] width 6 height 6
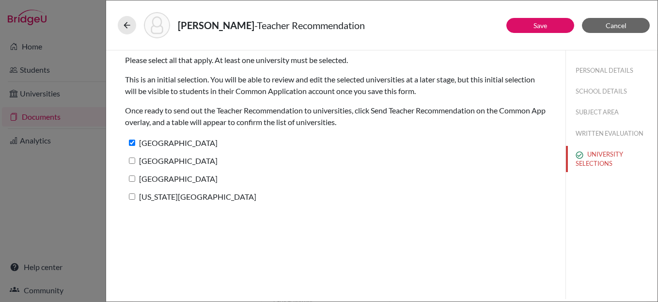
checkbox input "true"
click at [130, 175] on label "[GEOGRAPHIC_DATA]" at bounding box center [171, 179] width 93 height 14
click at [130, 175] on input "[GEOGRAPHIC_DATA]" at bounding box center [132, 178] width 6 height 6
checkbox input "true"
click at [129, 193] on input "[US_STATE][GEOGRAPHIC_DATA]" at bounding box center [132, 196] width 6 height 6
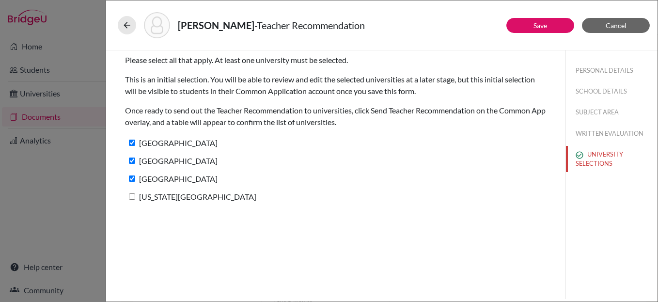
checkbox input "true"
click at [537, 29] on link "Save" at bounding box center [541, 25] width 14 height 8
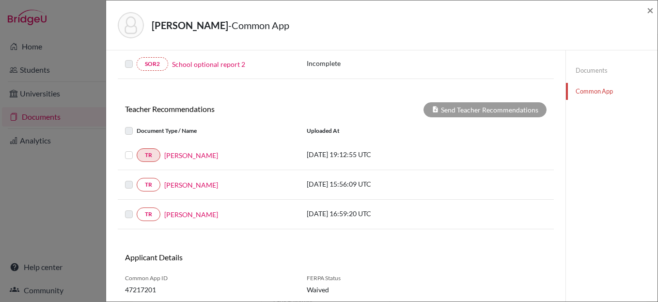
scroll to position [297, 0]
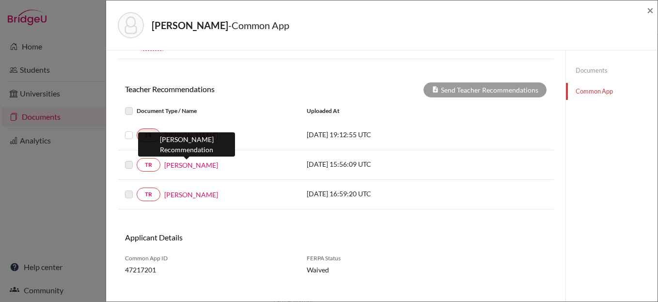
click at [189, 166] on link "[PERSON_NAME]" at bounding box center [191, 165] width 54 height 10
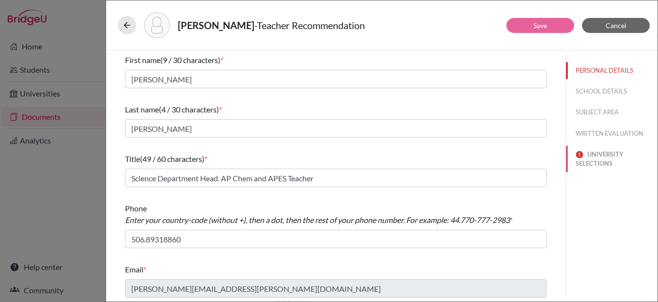
click at [603, 159] on button "UNIVERSITY SELECTIONS" at bounding box center [612, 159] width 92 height 26
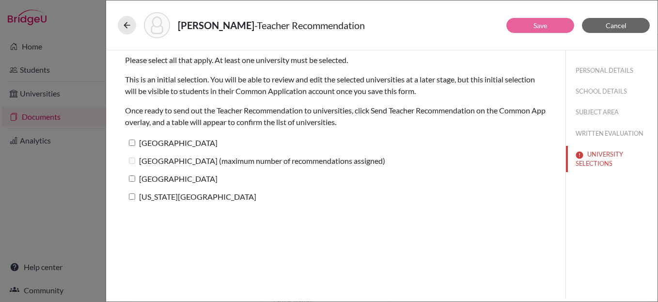
click at [130, 142] on input "[GEOGRAPHIC_DATA]" at bounding box center [132, 143] width 6 height 6
checkbox input "true"
click at [129, 176] on input "[GEOGRAPHIC_DATA]" at bounding box center [132, 178] width 6 height 6
checkbox input "true"
click at [131, 197] on input "[US_STATE][GEOGRAPHIC_DATA]" at bounding box center [132, 196] width 6 height 6
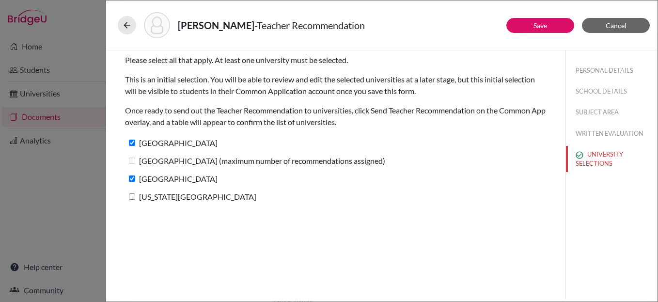
checkbox input "true"
click at [542, 25] on link "Save" at bounding box center [541, 25] width 14 height 8
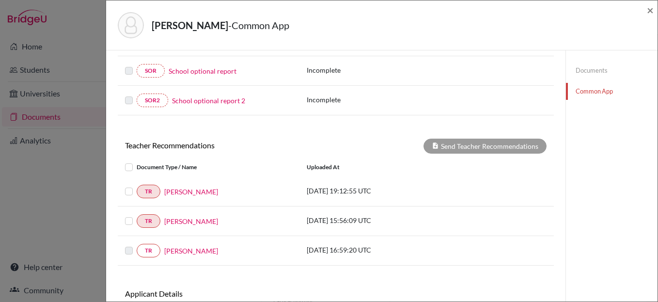
scroll to position [309, 0]
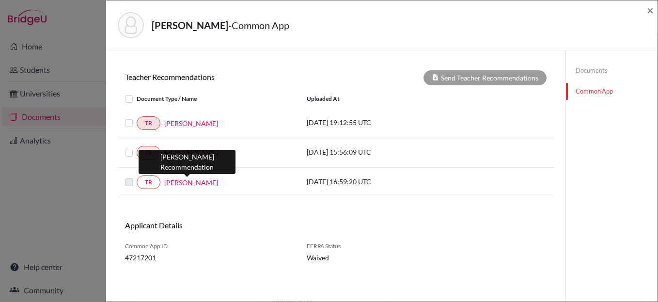
click at [195, 179] on link "[PERSON_NAME]" at bounding box center [191, 182] width 54 height 10
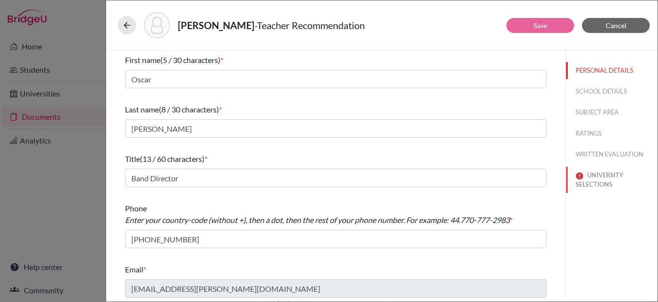
click at [596, 175] on button "UNIVERSITY SELECTIONS" at bounding box center [612, 180] width 92 height 26
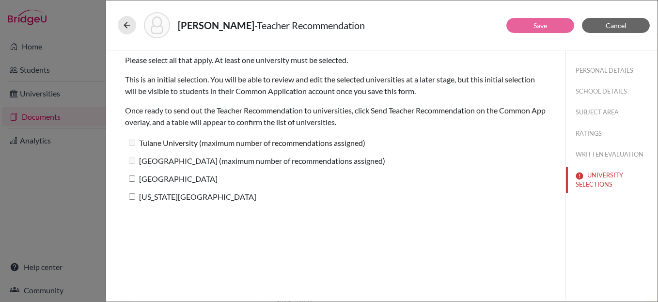
click at [132, 180] on input "[GEOGRAPHIC_DATA]" at bounding box center [132, 178] width 6 height 6
checkbox input "true"
click at [132, 200] on label "[US_STATE][GEOGRAPHIC_DATA]" at bounding box center [190, 197] width 131 height 14
click at [132, 200] on input "[US_STATE][GEOGRAPHIC_DATA]" at bounding box center [132, 196] width 6 height 6
checkbox input "true"
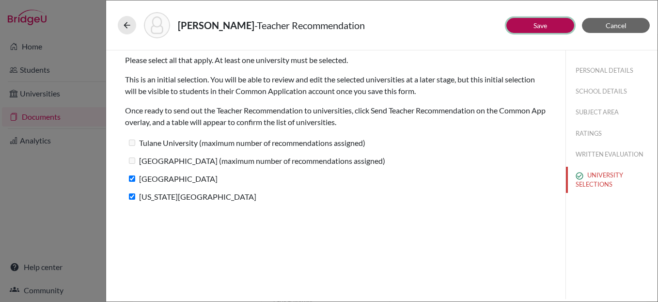
click at [540, 27] on link "Save" at bounding box center [541, 25] width 14 height 8
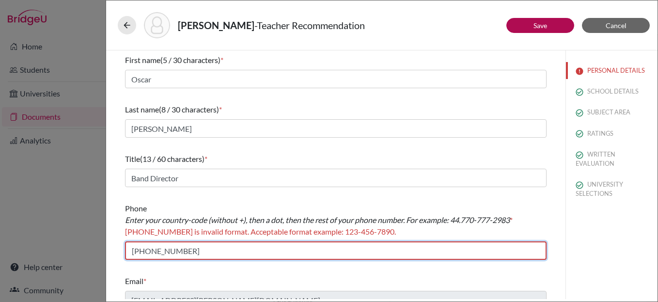
drag, startPoint x: 137, startPoint y: 252, endPoint x: 158, endPoint y: 262, distance: 23.4
click at [136, 252] on input "[PHONE_NUMBER]" at bounding box center [336, 250] width 422 height 18
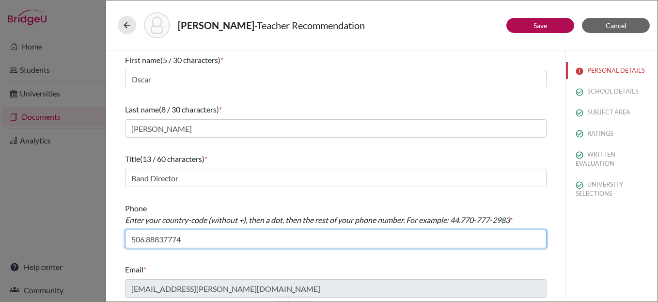
type input "506.88837774"
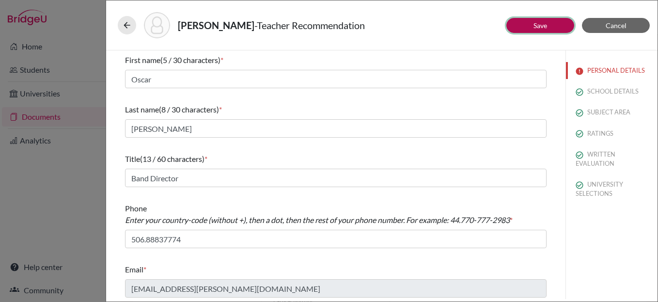
click at [535, 22] on link "Save" at bounding box center [541, 25] width 14 height 8
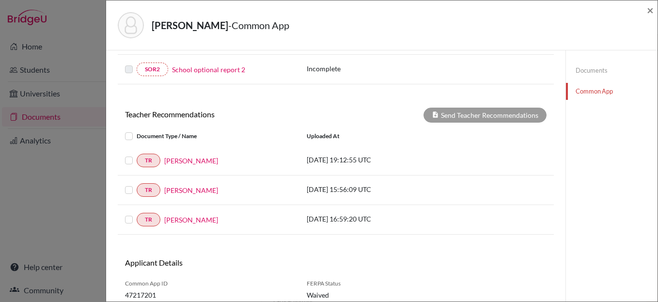
scroll to position [272, 0]
click at [137, 130] on label at bounding box center [137, 130] width 0 height 0
click at [0, 0] on input "checkbox" at bounding box center [0, 0] width 0 height 0
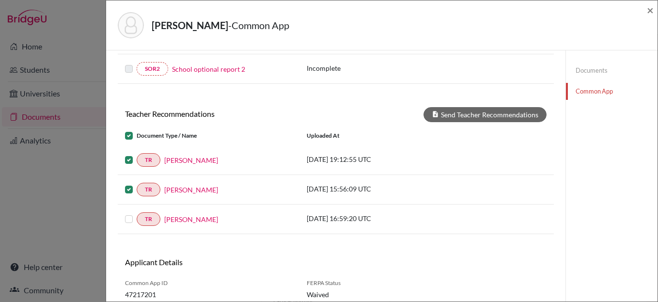
click at [137, 213] on label at bounding box center [137, 213] width 0 height 0
click at [0, 0] on input "checkbox" at bounding box center [0, 0] width 0 height 0
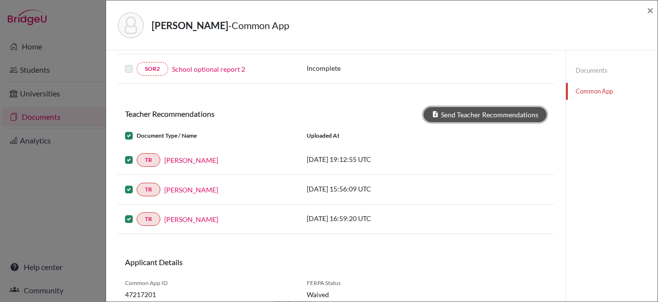
click at [448, 110] on button "Send Teacher Recommendations" at bounding box center [485, 114] width 123 height 15
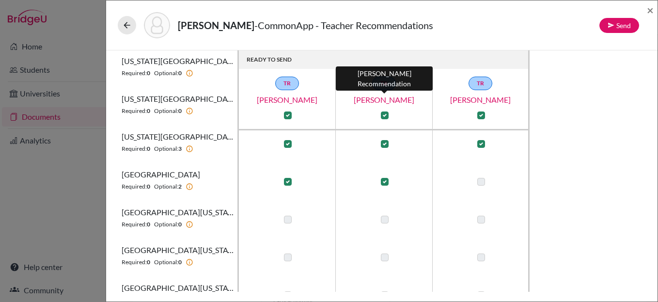
scroll to position [159, 0]
click at [391, 101] on link "[PERSON_NAME]" at bounding box center [384, 100] width 97 height 12
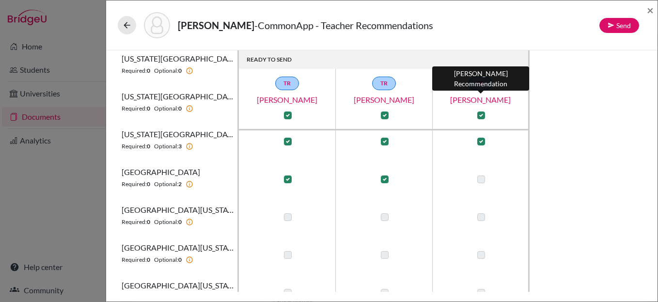
click at [473, 101] on link "[PERSON_NAME]" at bounding box center [480, 100] width 97 height 12
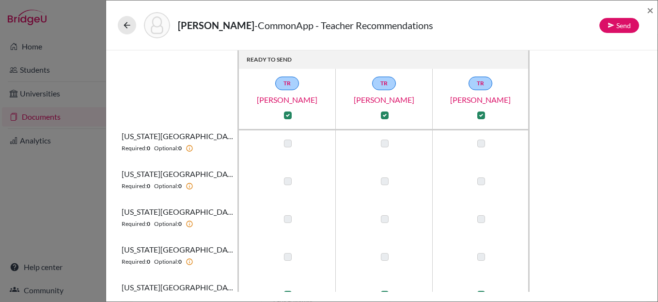
scroll to position [0, 0]
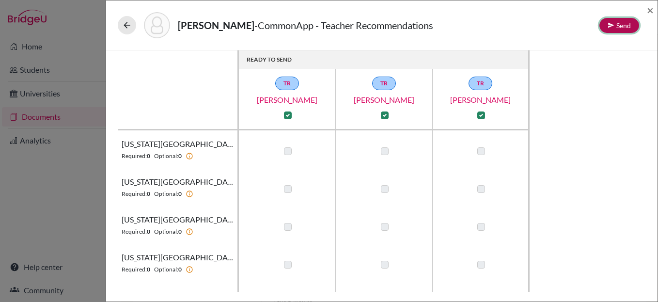
click at [622, 25] on button "Send" at bounding box center [620, 25] width 40 height 15
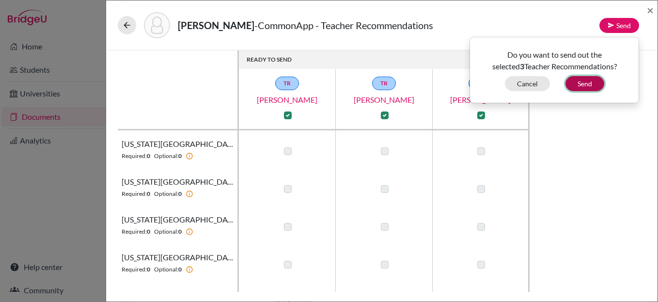
click at [579, 82] on button "Send" at bounding box center [585, 83] width 39 height 15
checkbox input "false"
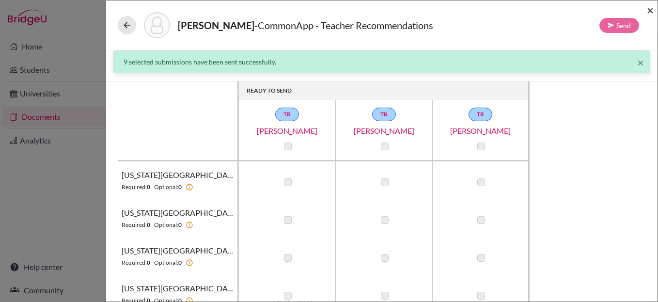
click at [651, 8] on span "×" at bounding box center [650, 10] width 7 height 14
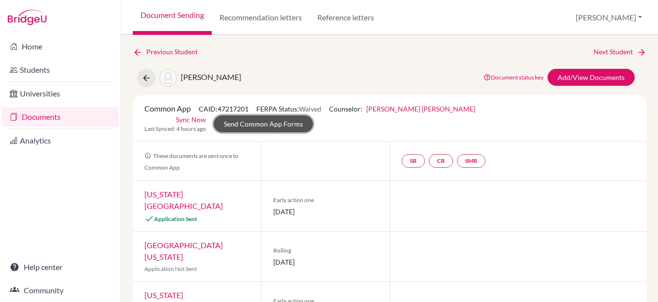
click at [313, 115] on link "Send Common App Forms" at bounding box center [263, 123] width 99 height 17
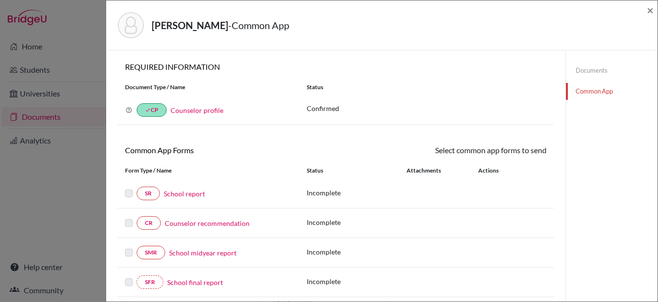
scroll to position [0, 0]
click at [177, 193] on link "School report" at bounding box center [184, 193] width 41 height 10
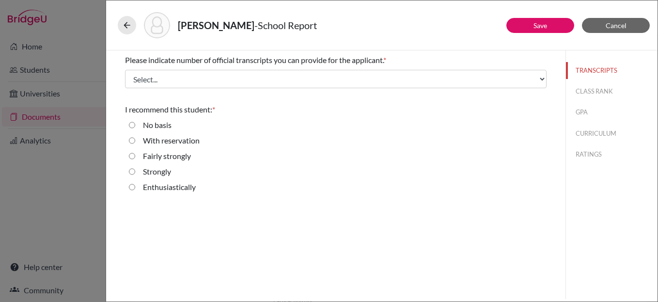
click at [132, 140] on reservation "With reservation" at bounding box center [132, 141] width 6 height 12
radio reservation "true"
click at [128, 156] on div "Fairly strongly" at bounding box center [336, 158] width 422 height 16
click at [136, 156] on div "Fairly strongly" at bounding box center [163, 158] width 56 height 16
click at [131, 157] on strongly "Fairly strongly" at bounding box center [132, 156] width 6 height 12
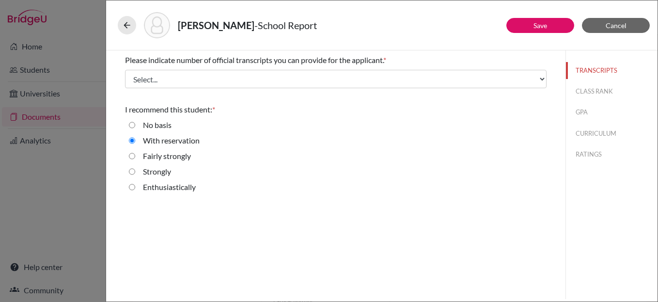
radio strongly "true"
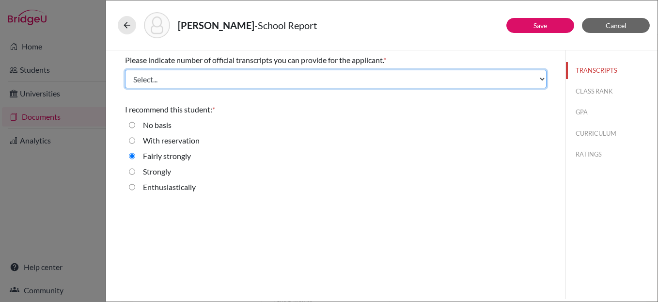
click at [271, 72] on select "Select... 1 2 3 4" at bounding box center [336, 79] width 422 height 18
select select "1"
click at [125, 70] on select "Select... 1 2 3 4" at bounding box center [336, 79] width 422 height 18
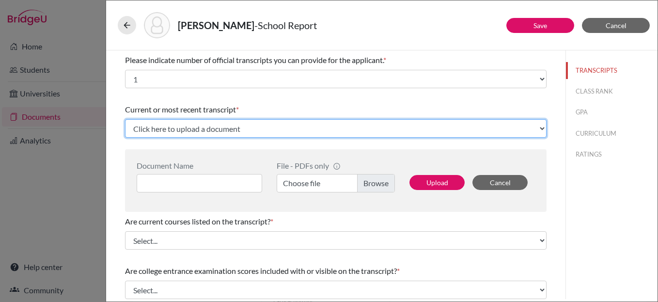
click at [241, 130] on select "Click here to upload a document Upload New File" at bounding box center [336, 128] width 422 height 18
select select "Upload New File"
click at [125, 119] on select "Click here to upload a document Upload New File" at bounding box center [336, 128] width 422 height 18
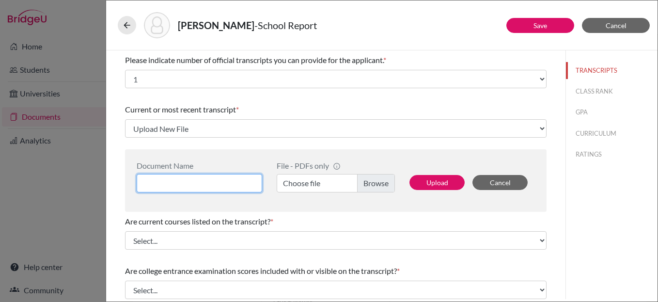
click at [216, 184] on input at bounding box center [200, 183] width 126 height 18
type input "Initial Transcript"
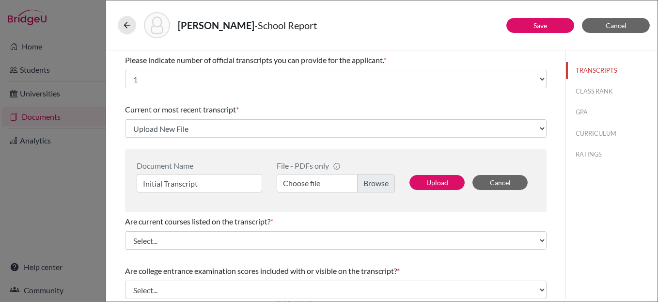
click at [376, 178] on label "Choose file" at bounding box center [336, 183] width 118 height 18
click at [376, 178] on input "Choose file" at bounding box center [336, 183] width 118 height 18
click at [428, 183] on button "Upload" at bounding box center [437, 182] width 55 height 15
select select "688970"
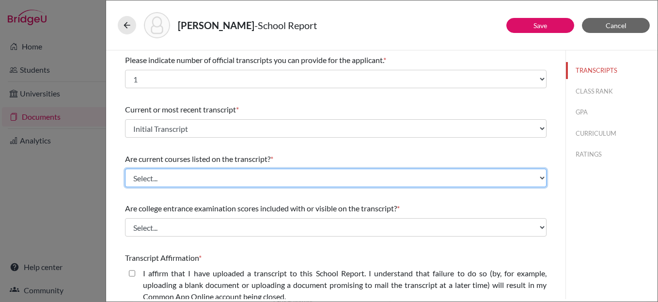
click at [231, 178] on select "Select... Yes No" at bounding box center [336, 178] width 422 height 18
select select "0"
click at [125, 169] on select "Select... Yes No" at bounding box center [336, 178] width 422 height 18
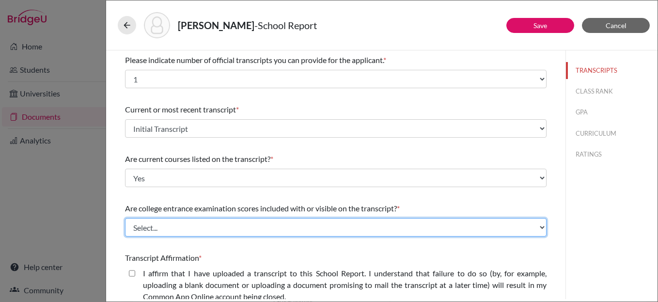
click at [195, 226] on select "Select... Yes No" at bounding box center [336, 227] width 422 height 18
select select "1"
click at [125, 218] on select "Select... Yes No" at bounding box center [336, 227] width 422 height 18
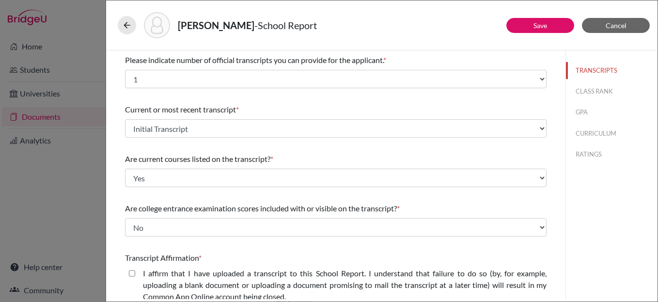
click at [135, 275] on div "I affirm that I have uploaded a transcript to this School Report. I understand …" at bounding box center [341, 287] width 412 height 39
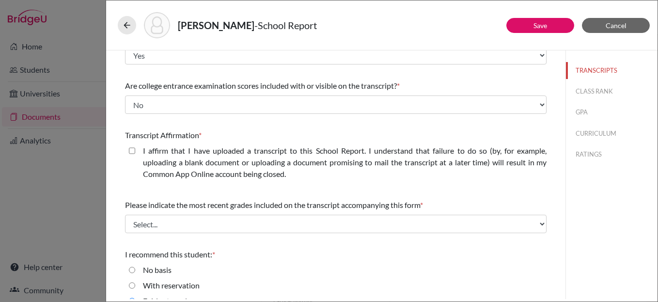
scroll to position [124, 0]
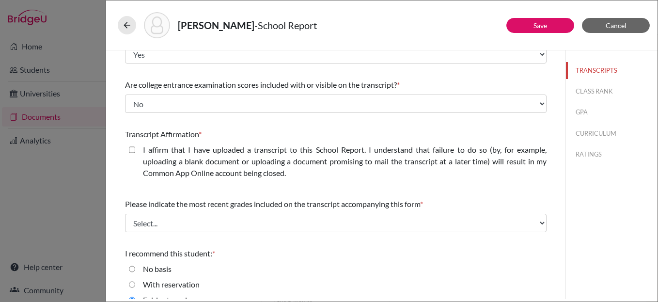
drag, startPoint x: 131, startPoint y: 150, endPoint x: 138, endPoint y: 168, distance: 19.4
click at [131, 150] on closed\ "I affirm that I have uploaded a transcript to this School Report. I understand …" at bounding box center [132, 150] width 6 height 12
checkbox closed\ "true"
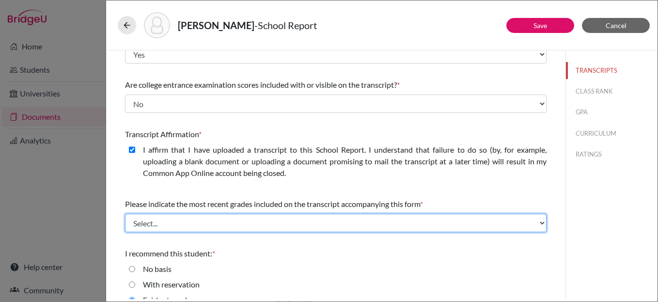
click at [215, 227] on select "Select... Final junior year grades 1st Quarter senior year grades 2nd Quarter/1…" at bounding box center [336, 223] width 422 height 18
select select "0"
click at [125, 214] on select "Select... Final junior year grades 1st Quarter senior year grades 2nd Quarter/1…" at bounding box center [336, 223] width 422 height 18
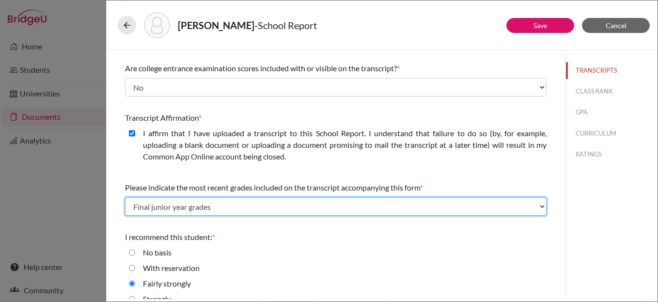
scroll to position [169, 0]
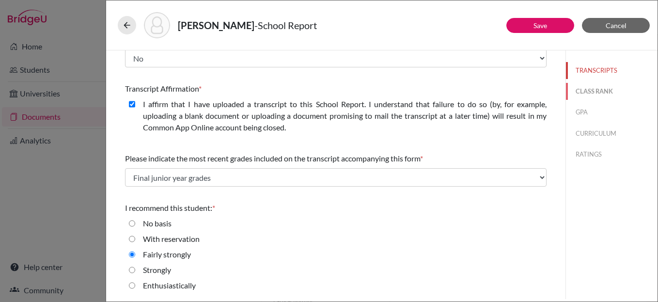
click at [593, 91] on button "CLASS RANK" at bounding box center [612, 91] width 92 height 17
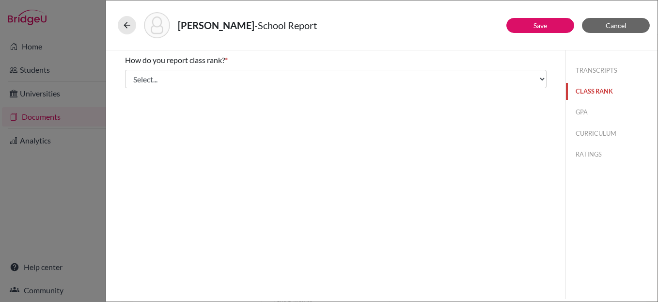
scroll to position [0, 0]
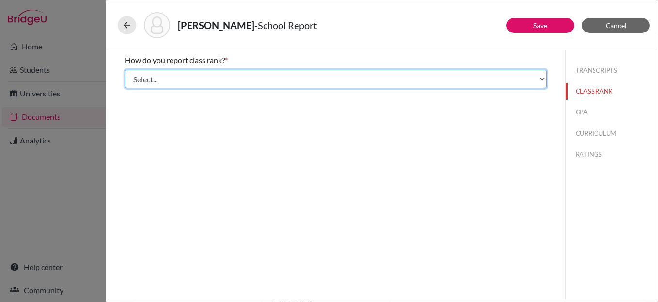
click at [198, 75] on select "Select... Exact Decile Quintile Quartile None" at bounding box center [336, 79] width 422 height 18
select select "5"
click at [125, 70] on select "Select... Exact Decile Quintile Quartile None" at bounding box center [336, 79] width 422 height 18
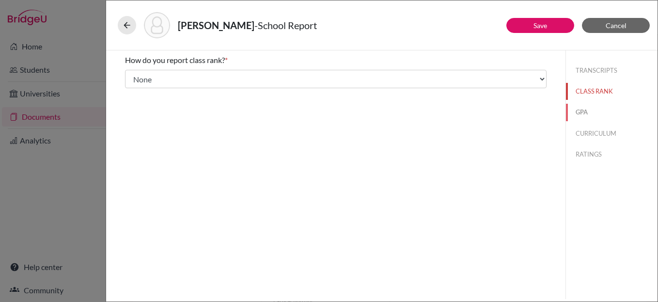
click at [577, 111] on button "GPA" at bounding box center [612, 112] width 92 height 17
click at [132, 73] on input "Yes" at bounding box center [132, 76] width 6 height 12
radio input "true"
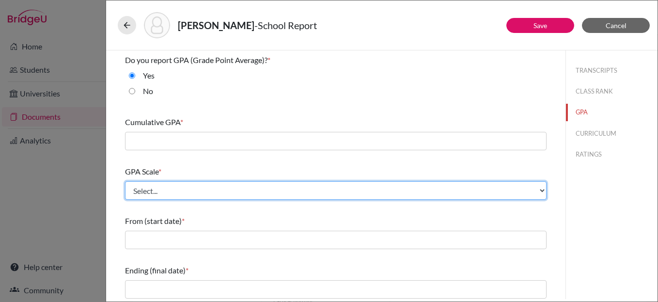
click at [180, 194] on select "Select... 4 5 6 7 8 9 10 11 12 13 14 15 16 17 18 19 20 100" at bounding box center [336, 190] width 422 height 18
select select "4"
click at [125, 181] on select "Select... 4 5 6 7 8 9 10 11 12 13 14 15 16 17 18 19 20 100" at bounding box center [336, 190] width 422 height 18
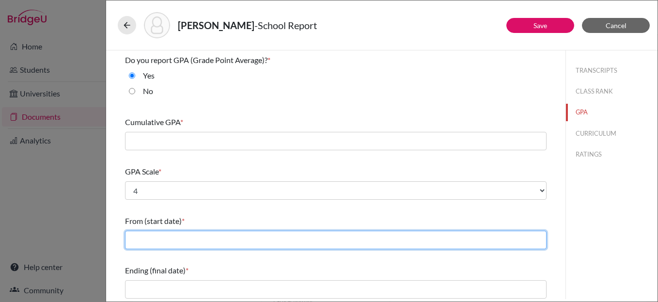
click at [174, 240] on input "text" at bounding box center [336, 240] width 422 height 18
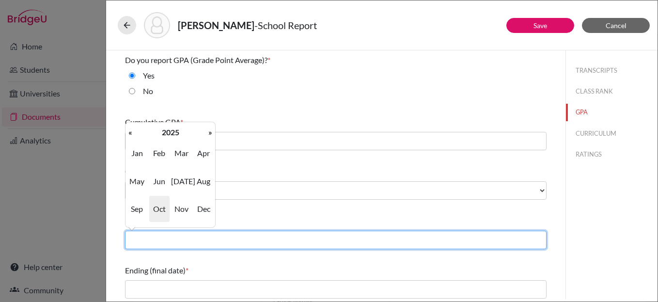
type input "08/2023"
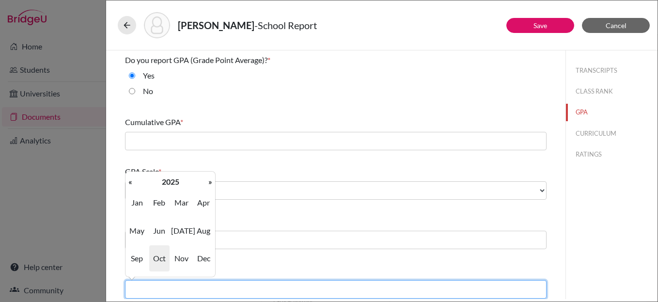
click at [191, 288] on input "text" at bounding box center [336, 289] width 422 height 18
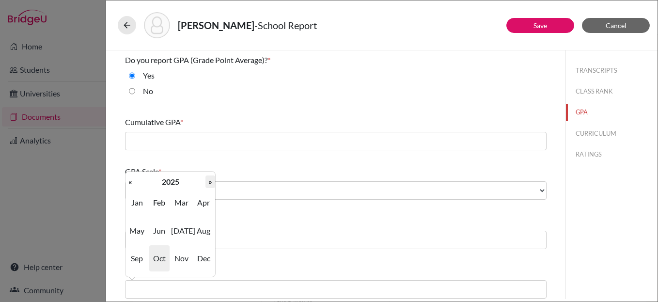
click at [215, 183] on th "»" at bounding box center [211, 181] width 10 height 13
click at [155, 232] on span "Jun" at bounding box center [159, 231] width 20 height 26
type input "06/2026"
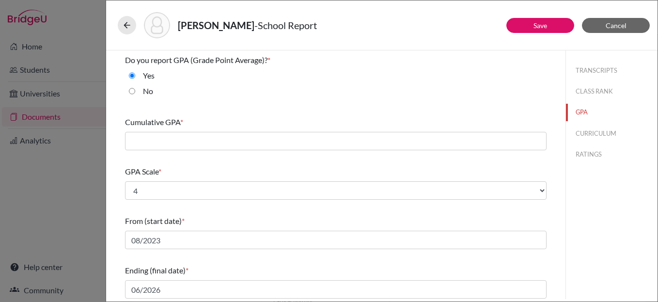
scroll to position [164, 0]
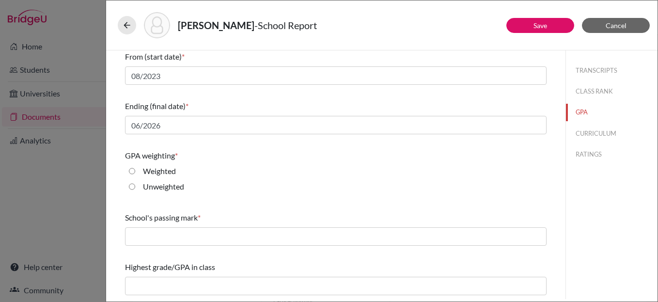
click at [132, 172] on input "Weighted" at bounding box center [132, 171] width 6 height 12
radio input "true"
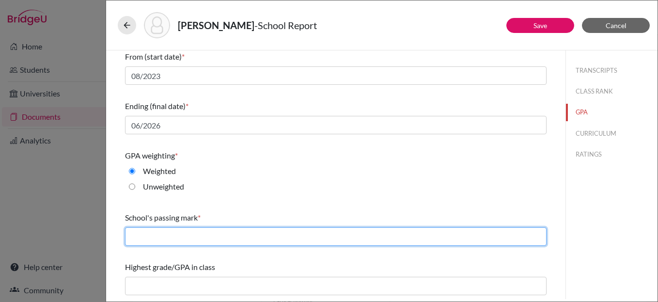
click at [201, 238] on input "text" at bounding box center [336, 236] width 422 height 18
type input "60"
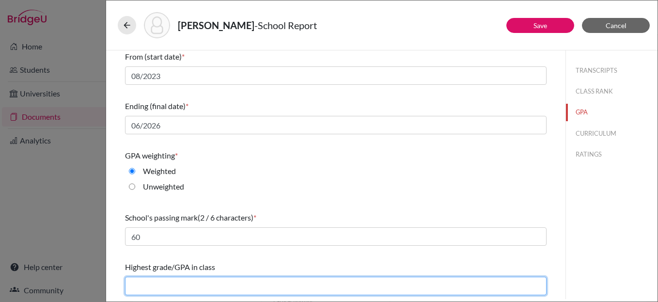
click at [163, 284] on input "text" at bounding box center [336, 286] width 422 height 18
type input "4.58"
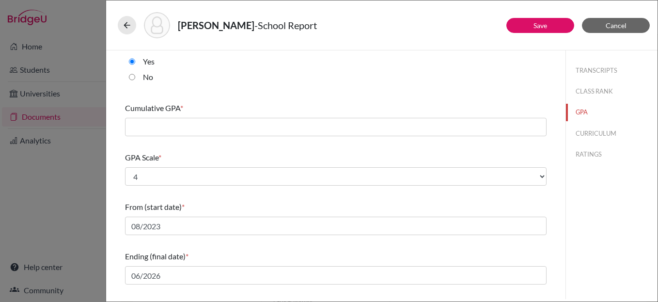
scroll to position [0, 0]
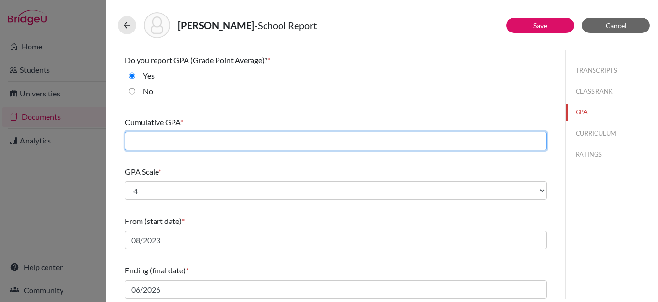
click at [174, 144] on input "text" at bounding box center [336, 141] width 422 height 18
type input "3.46"
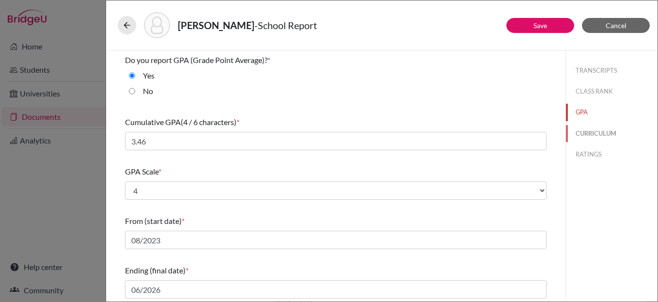
drag, startPoint x: 587, startPoint y: 133, endPoint x: 558, endPoint y: 134, distance: 28.1
click at [587, 133] on button "CURRICULUM" at bounding box center [612, 133] width 92 height 17
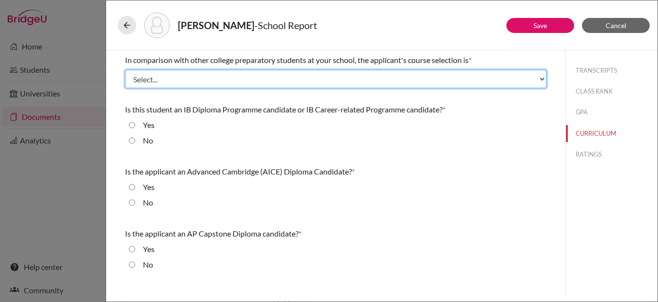
click at [191, 81] on select "Select... Less than demanding Average [PERSON_NAME] Very demanding Most demandi…" at bounding box center [336, 79] width 422 height 18
select select "1"
click at [125, 70] on select "Select... Less than demanding Average [PERSON_NAME] Very demanding Most demandi…" at bounding box center [336, 79] width 422 height 18
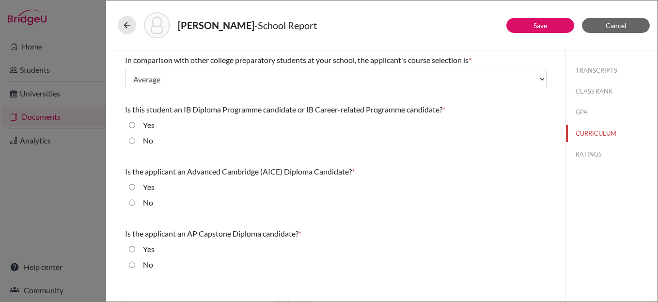
drag, startPoint x: 133, startPoint y: 141, endPoint x: 125, endPoint y: 164, distance: 24.2
click at [132, 141] on input "No" at bounding box center [132, 141] width 6 height 12
radio input "true"
click at [131, 201] on input "No" at bounding box center [132, 203] width 6 height 12
radio input "true"
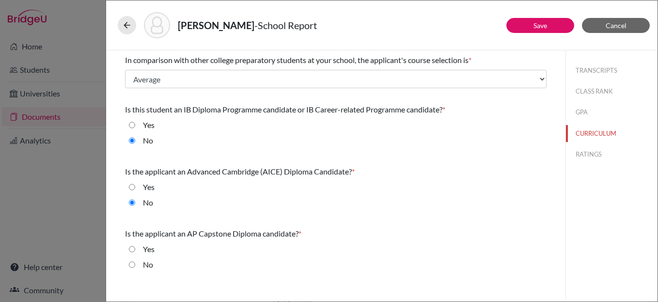
click at [131, 264] on input "No" at bounding box center [132, 265] width 6 height 12
radio input "true"
click at [603, 148] on button "RATINGS" at bounding box center [612, 154] width 92 height 17
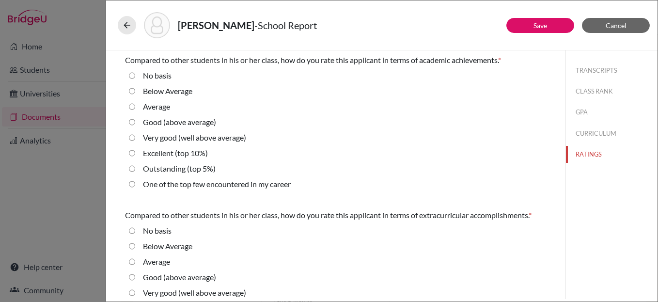
click at [131, 104] on input "Average" at bounding box center [132, 107] width 6 height 12
radio input "true"
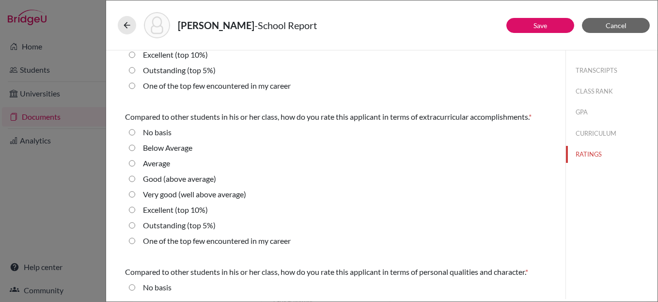
scroll to position [111, 0]
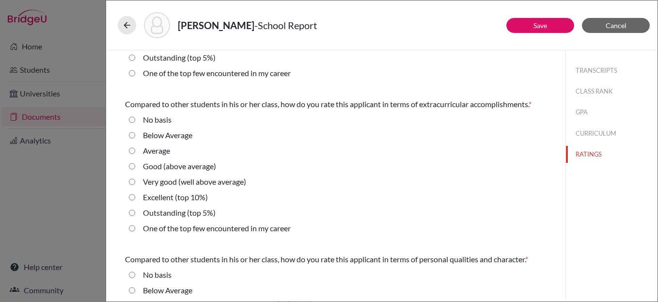
click at [131, 150] on input "Average" at bounding box center [132, 151] width 6 height 12
radio input "true"
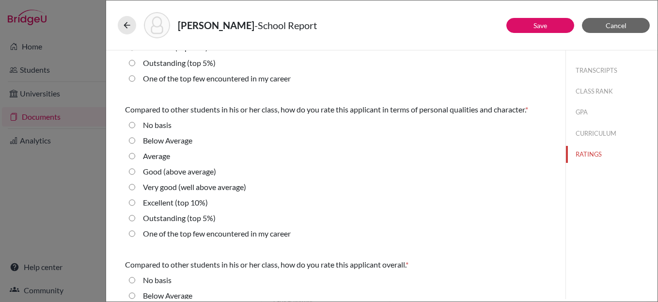
scroll to position [263, 0]
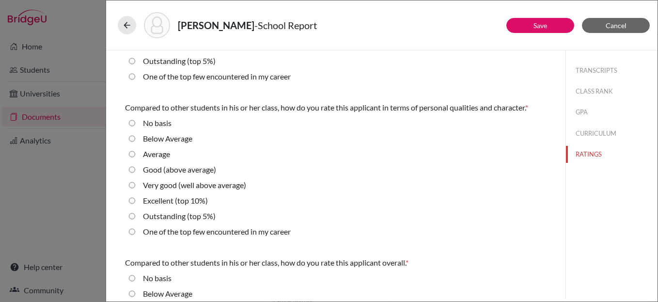
click at [131, 169] on average\) "Good (above average)" at bounding box center [132, 170] width 6 height 12
radio average\) "true"
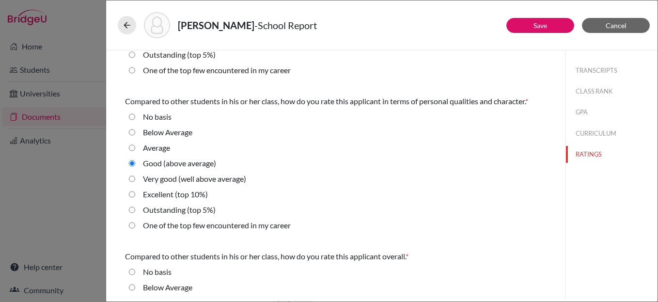
scroll to position [364, 0]
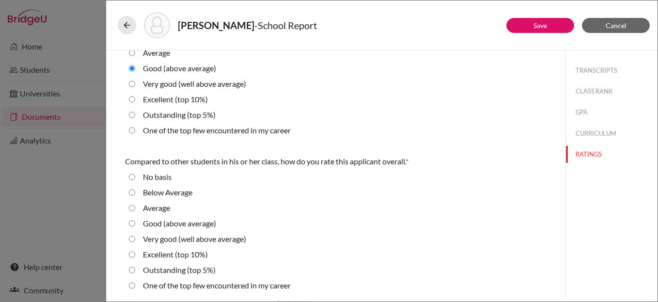
click at [133, 204] on input "Average" at bounding box center [132, 208] width 6 height 12
radio input "true"
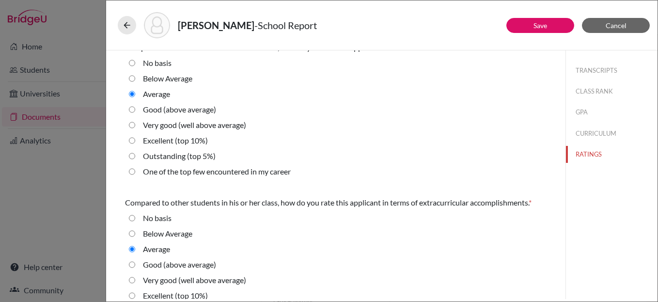
scroll to position [0, 0]
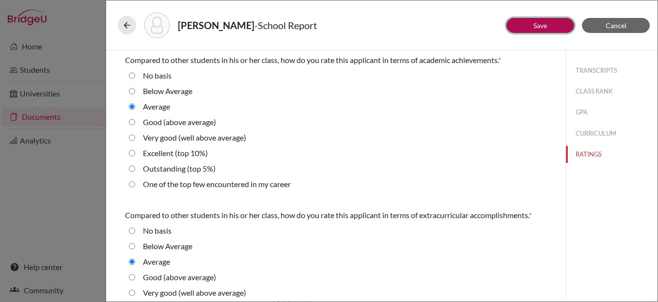
click at [556, 29] on button "Save" at bounding box center [541, 25] width 68 height 15
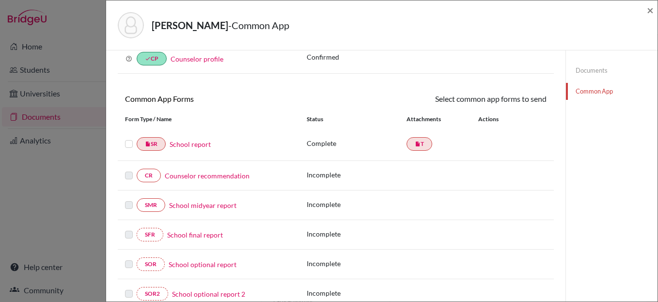
scroll to position [52, 0]
click at [129, 138] on label at bounding box center [129, 138] width 8 height 0
click at [0, 0] on input "checkbox" at bounding box center [0, 0] width 0 height 0
click at [514, 99] on link "Send" at bounding box center [527, 100] width 40 height 15
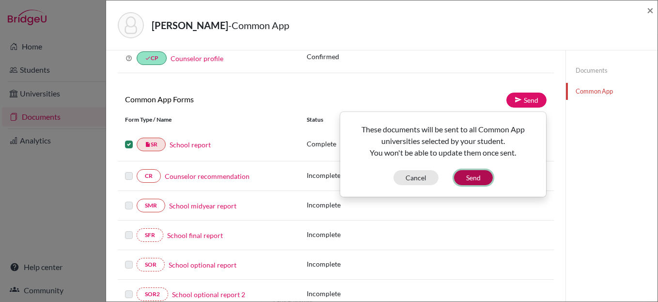
click at [471, 176] on button "Send" at bounding box center [473, 177] width 39 height 15
